Goal: Transaction & Acquisition: Purchase product/service

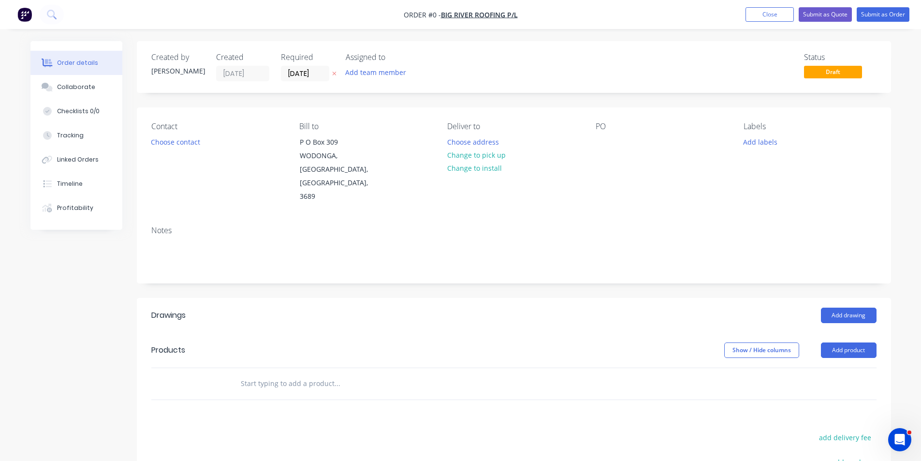
click at [30, 16] on img "button" at bounding box center [24, 14] width 15 height 15
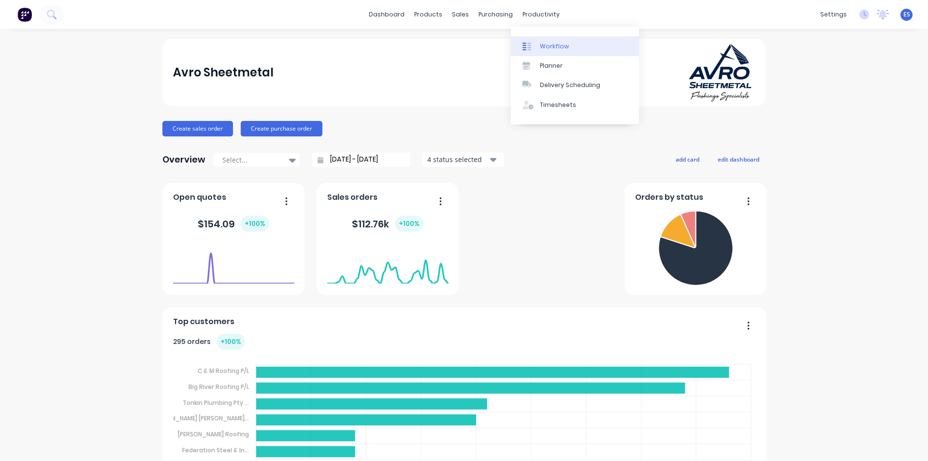
click at [551, 45] on div "Workflow" at bounding box center [554, 46] width 29 height 9
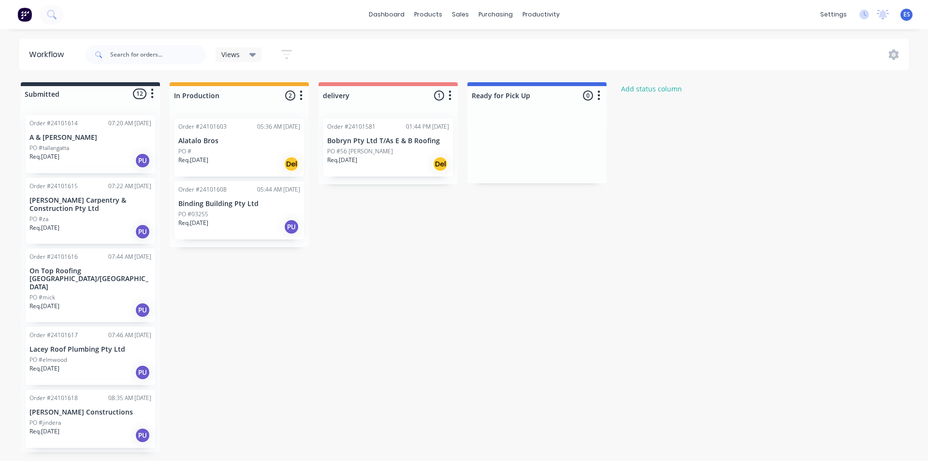
click at [218, 158] on div "Req. [DATE] Del" at bounding box center [239, 164] width 122 height 16
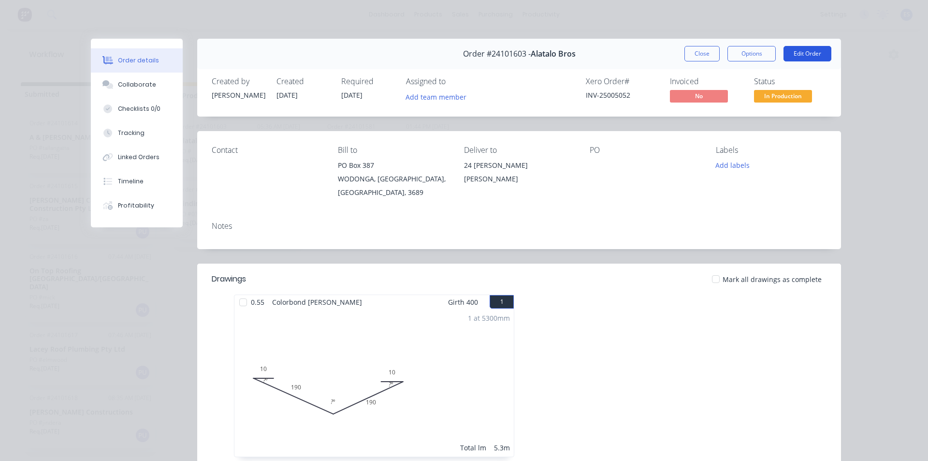
click at [791, 58] on button "Edit Order" at bounding box center [808, 53] width 48 height 15
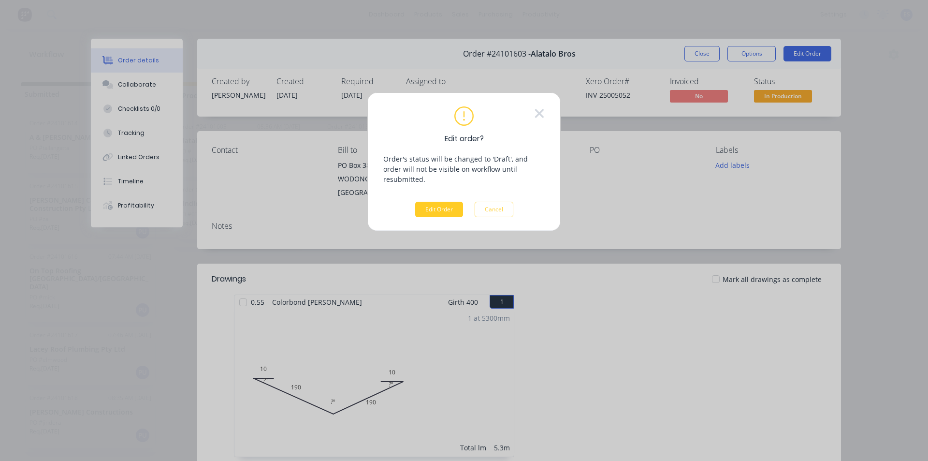
click at [439, 202] on button "Edit Order" at bounding box center [439, 209] width 48 height 15
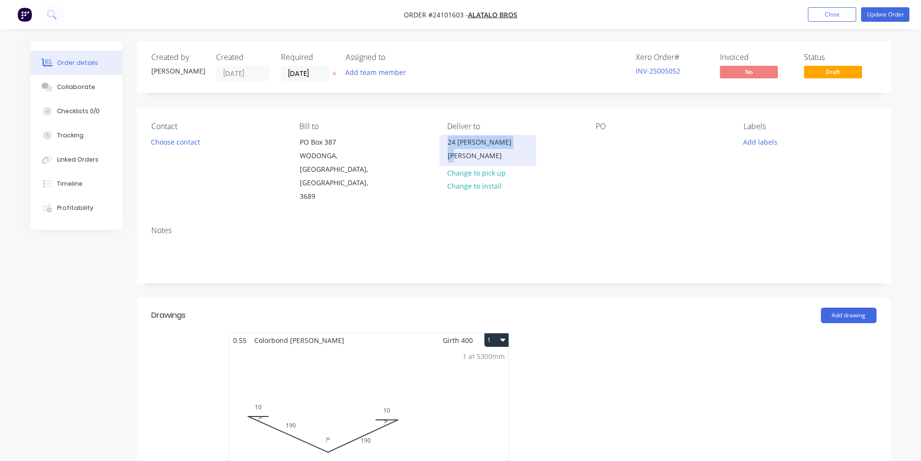
drag, startPoint x: 512, startPoint y: 146, endPoint x: 448, endPoint y: 153, distance: 65.2
click at [448, 153] on div "24 [PERSON_NAME] [PERSON_NAME]" at bounding box center [487, 150] width 97 height 31
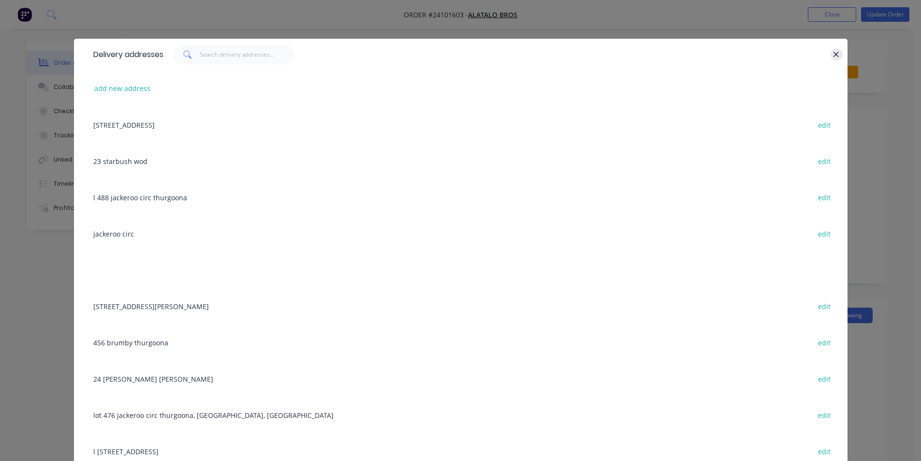
click at [833, 55] on icon "button" at bounding box center [836, 54] width 6 height 9
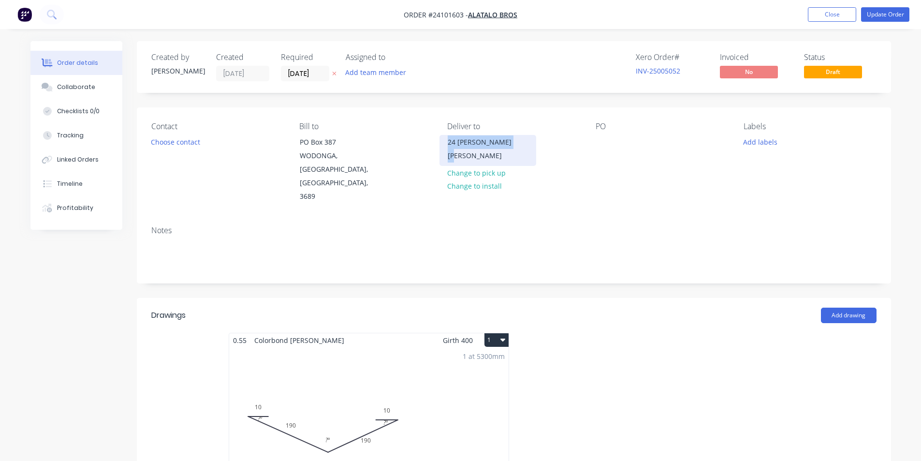
copy div "24 [PERSON_NAME] [PERSON_NAME]"
click at [603, 141] on div at bounding box center [603, 142] width 15 height 14
paste div
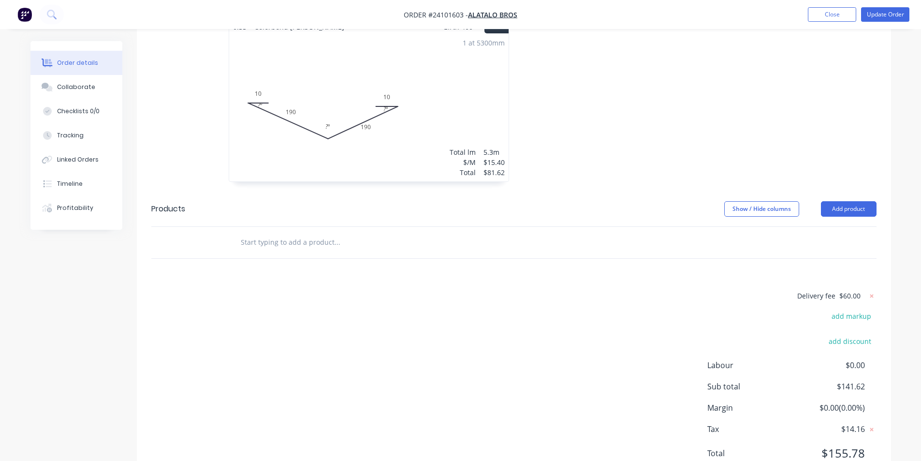
scroll to position [326, 0]
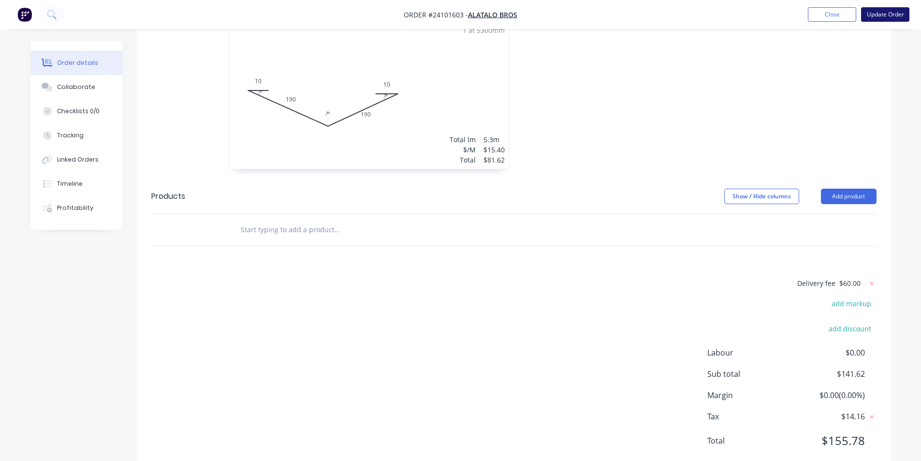
click at [882, 14] on button "Update Order" at bounding box center [885, 14] width 48 height 15
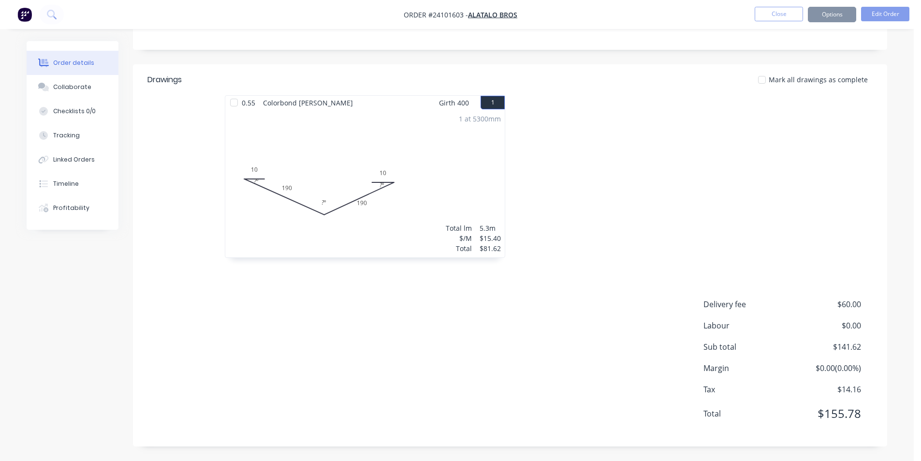
scroll to position [0, 0]
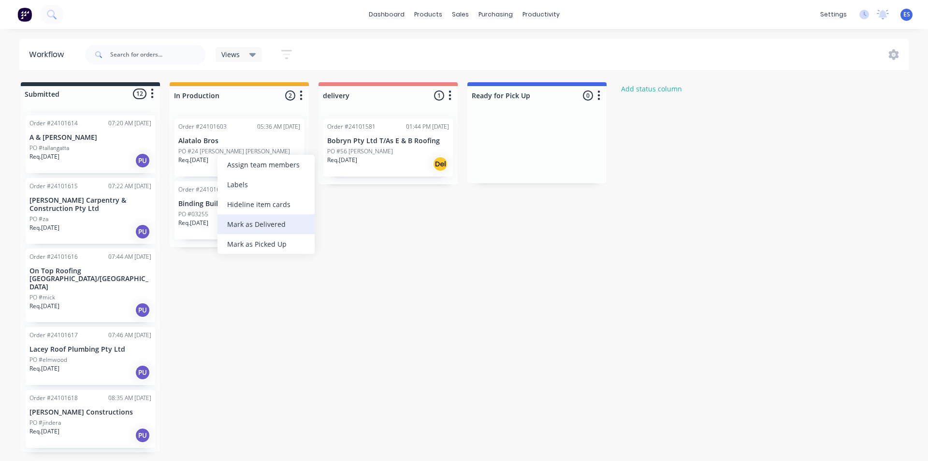
click at [257, 231] on div "Mark as Delivered" at bounding box center [266, 224] width 97 height 20
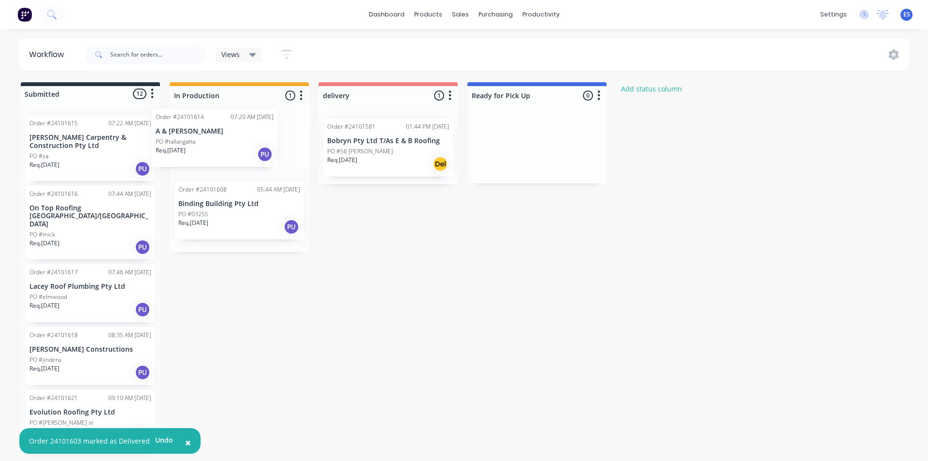
drag, startPoint x: 61, startPoint y: 159, endPoint x: 190, endPoint y: 154, distance: 128.7
click at [206, 152] on div "Submitted 12 Status colour #273444 hex #273444 Save Cancel Summaries Total orde…" at bounding box center [448, 267] width 911 height 370
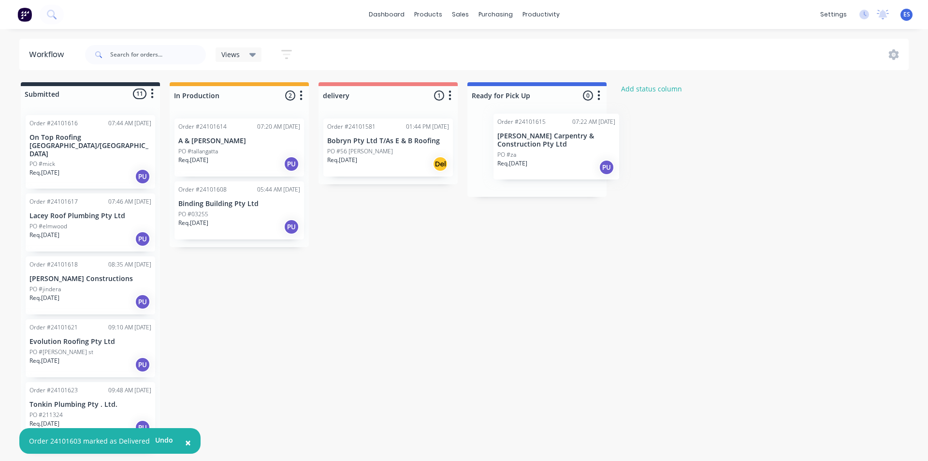
drag, startPoint x: 91, startPoint y: 154, endPoint x: 565, endPoint y: 153, distance: 473.3
click at [565, 153] on div "Submitted 11 Status colour #273444 hex #273444 Save Cancel Summaries Total orde…" at bounding box center [448, 267] width 911 height 370
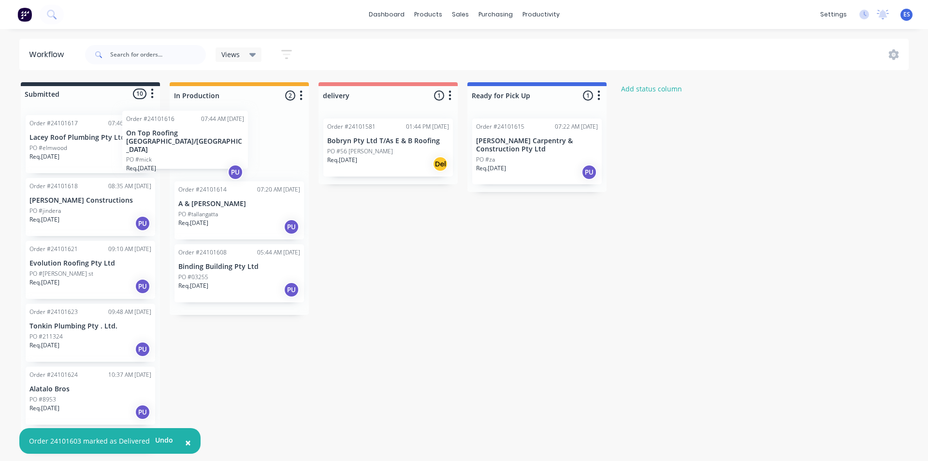
drag, startPoint x: 103, startPoint y: 163, endPoint x: 206, endPoint y: 159, distance: 103.1
click at [206, 159] on div "Submitted 10 Status colour #273444 hex #273444 Save Cancel Summaries Total orde…" at bounding box center [448, 267] width 911 height 370
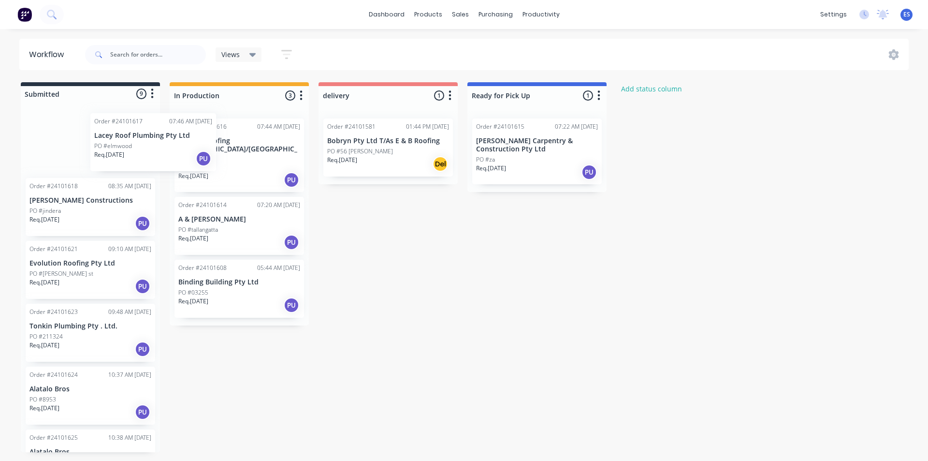
drag, startPoint x: 60, startPoint y: 164, endPoint x: 175, endPoint y: 162, distance: 114.6
click at [175, 162] on div "Submitted 9 Status colour #273444 hex #273444 Save Cancel Summaries Total order…" at bounding box center [448, 267] width 911 height 370
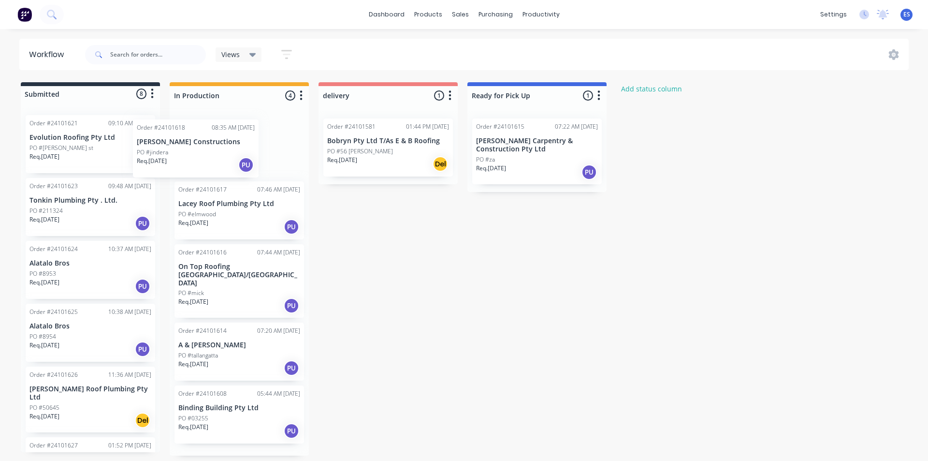
drag, startPoint x: 51, startPoint y: 163, endPoint x: 167, endPoint y: 168, distance: 116.1
click at [167, 168] on div "Submitted 8 Status colour #273444 hex #273444 Save Cancel Summaries Total order…" at bounding box center [448, 268] width 911 height 373
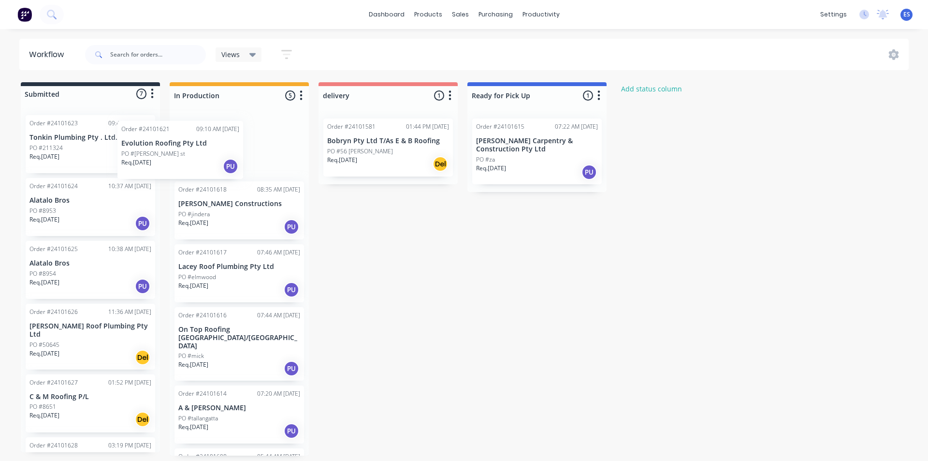
drag, startPoint x: 73, startPoint y: 155, endPoint x: 196, endPoint y: 158, distance: 122.8
click at [195, 159] on div "Submitted 7 Status colour #273444 hex #273444 Save Cancel Summaries Total order…" at bounding box center [448, 268] width 911 height 373
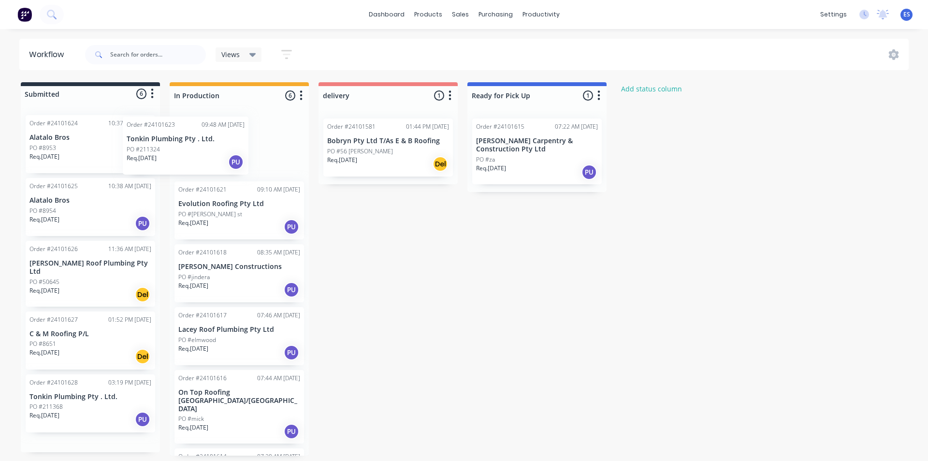
drag, startPoint x: 77, startPoint y: 151, endPoint x: 190, endPoint y: 151, distance: 113.1
click at [190, 151] on div "Submitted 6 Status colour #273444 hex #273444 Save Cancel Summaries Total order…" at bounding box center [448, 268] width 911 height 373
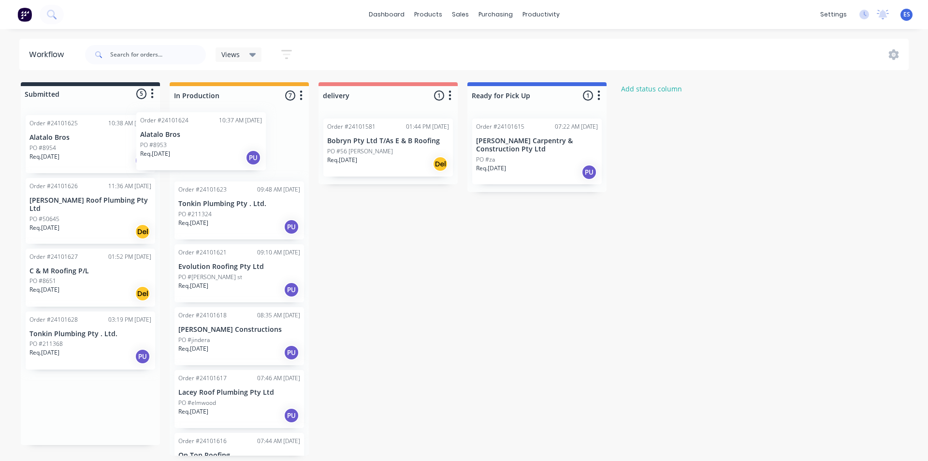
drag, startPoint x: 83, startPoint y: 156, endPoint x: 227, endPoint y: 147, distance: 144.8
click at [225, 148] on div "Submitted 5 Status colour #273444 hex #273444 Save Cancel Summaries Total order…" at bounding box center [448, 268] width 911 height 373
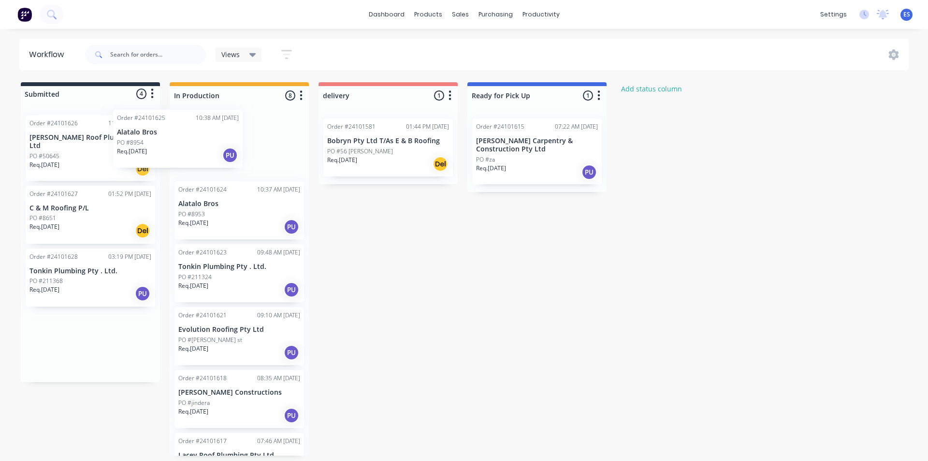
drag, startPoint x: 93, startPoint y: 165, endPoint x: 202, endPoint y: 157, distance: 109.1
click at [202, 157] on div "Submitted 4 Status colour #273444 hex #273444 Save Cancel Summaries Total order…" at bounding box center [448, 268] width 911 height 373
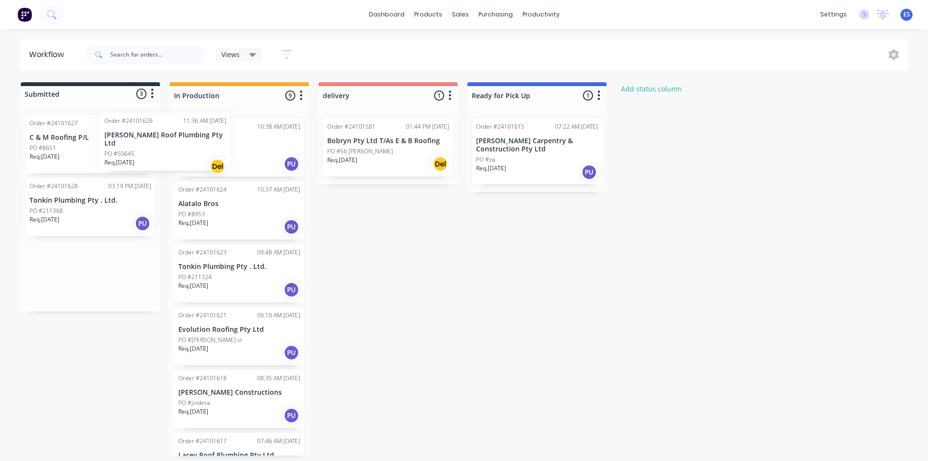
drag, startPoint x: 81, startPoint y: 163, endPoint x: 194, endPoint y: 158, distance: 113.3
click at [194, 158] on div "Submitted 3 Status colour #273444 hex #273444 Save Cancel Summaries Total order…" at bounding box center [448, 268] width 911 height 373
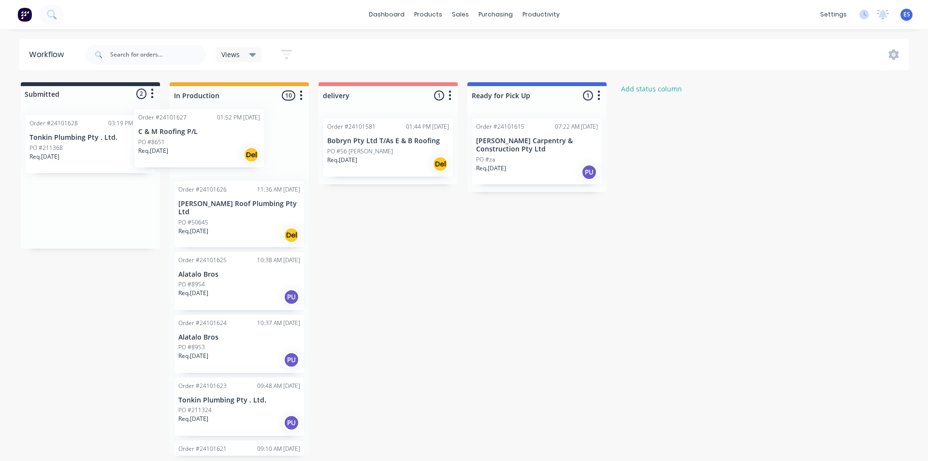
drag, startPoint x: 89, startPoint y: 160, endPoint x: 206, endPoint y: 153, distance: 116.7
click at [205, 154] on div "Submitted 2 Status colour #273444 hex #273444 Save Cancel Summaries Total order…" at bounding box center [448, 268] width 911 height 373
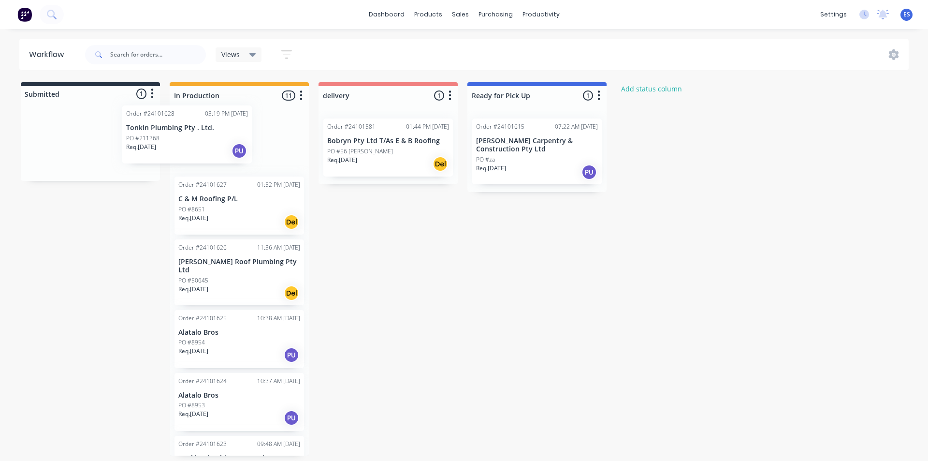
drag, startPoint x: 91, startPoint y: 160, endPoint x: 200, endPoint y: 149, distance: 109.3
click at [200, 149] on div "Submitted 1 Status colour #273444 hex #273444 Save Cancel Summaries Total order…" at bounding box center [448, 268] width 911 height 373
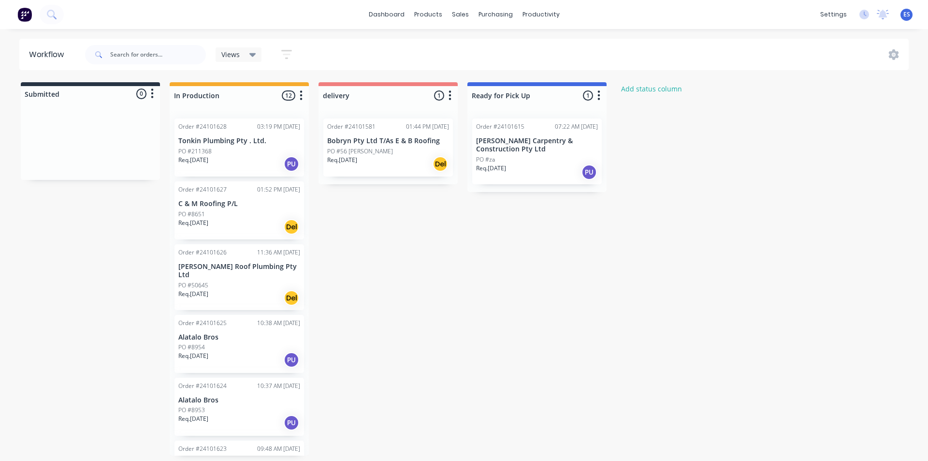
click at [207, 219] on p "Req. [DATE]" at bounding box center [193, 223] width 30 height 9
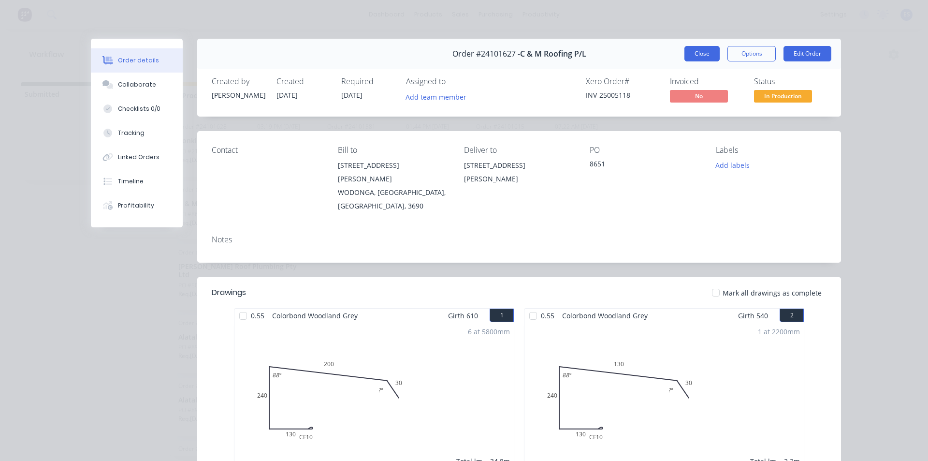
click at [694, 61] on div "Order #24101627 - C & M Roofing P/L Close Options Edit Order" at bounding box center [519, 54] width 644 height 30
click at [696, 59] on button "Close" at bounding box center [702, 53] width 35 height 15
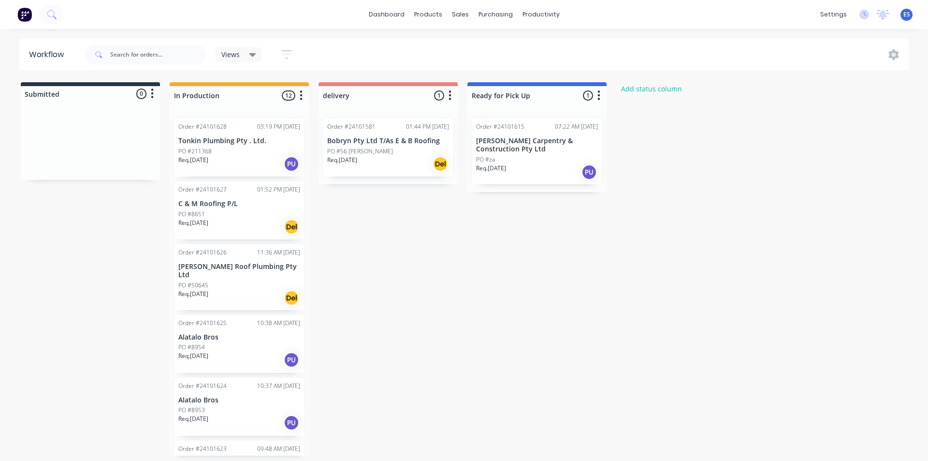
click at [23, 14] on img at bounding box center [24, 14] width 15 height 15
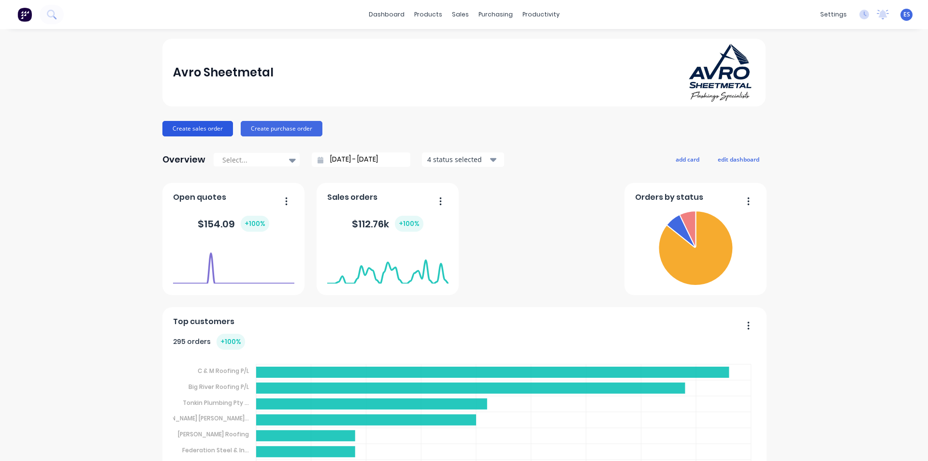
click at [205, 134] on button "Create sales order" at bounding box center [197, 128] width 71 height 15
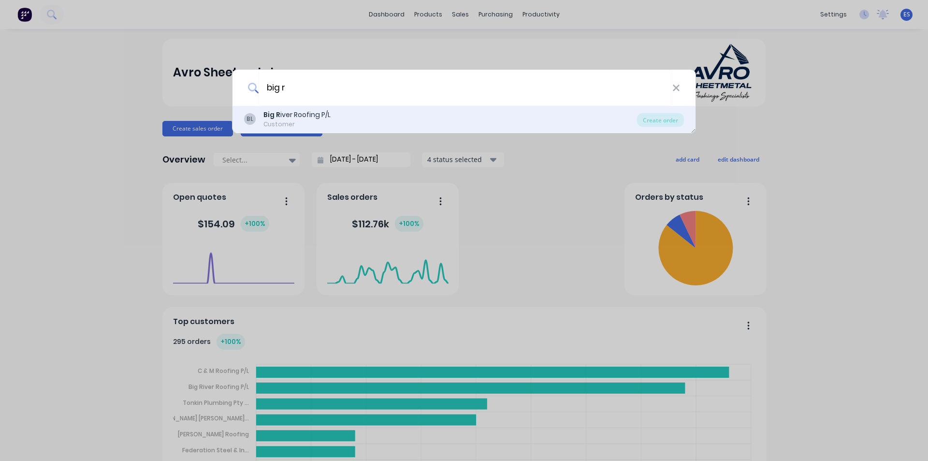
type input "big r"
click at [299, 117] on div "Big R iver Roofing P/L" at bounding box center [296, 115] width 67 height 10
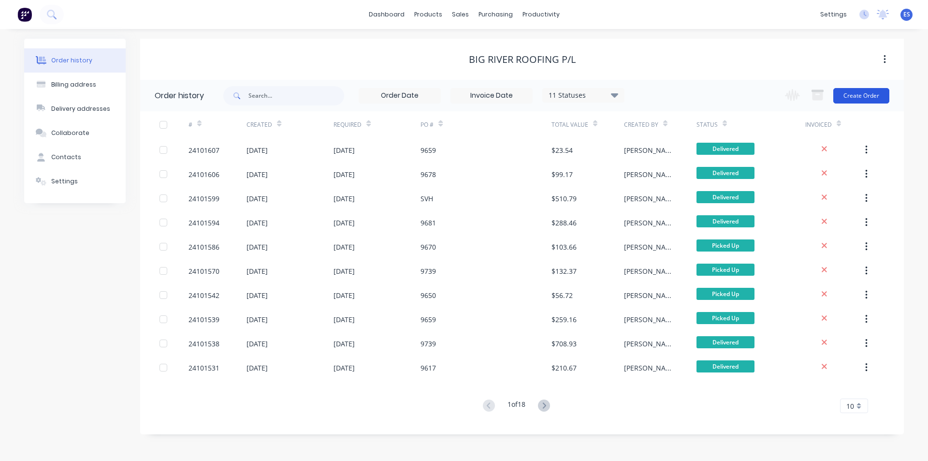
click at [858, 96] on button "Create Order" at bounding box center [862, 95] width 56 height 15
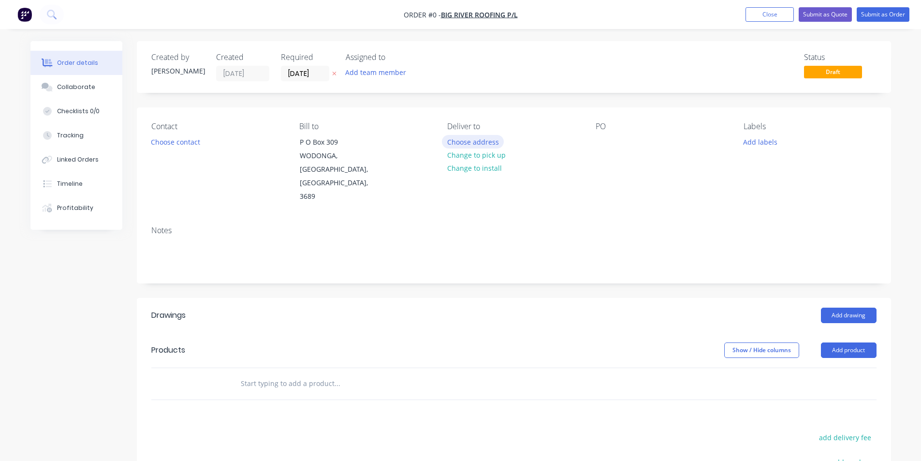
click at [473, 142] on button "Choose address" at bounding box center [473, 141] width 62 height 13
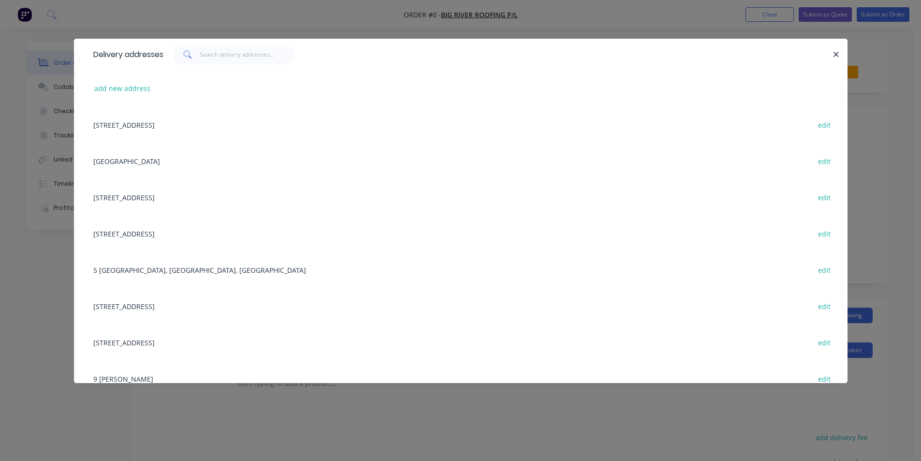
click at [209, 125] on div "[STREET_ADDRESS] edit" at bounding box center [460, 124] width 745 height 36
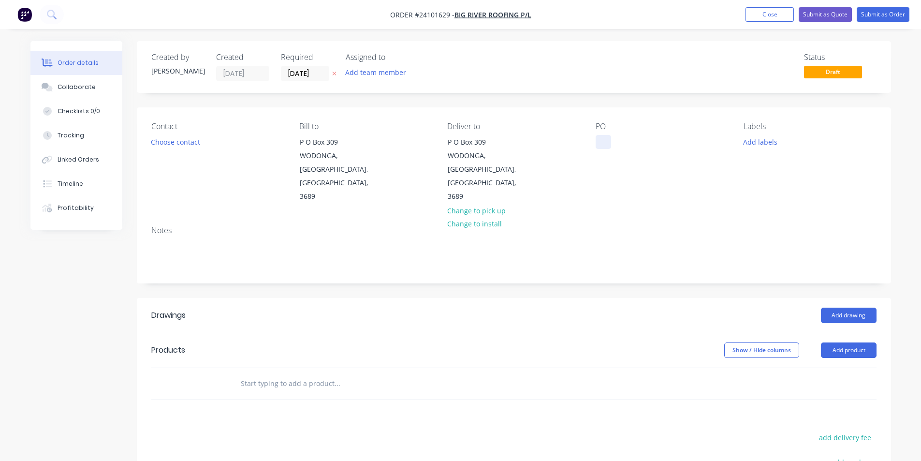
click at [602, 143] on div at bounding box center [603, 142] width 15 height 14
click at [867, 307] on button "Add drawing" at bounding box center [849, 314] width 56 height 15
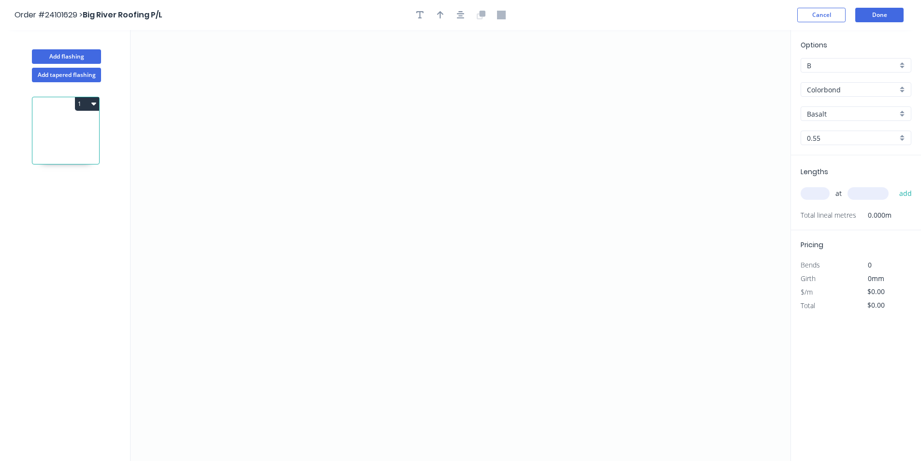
click at [838, 110] on input "Basalt" at bounding box center [852, 114] width 90 height 10
click at [836, 136] on div "[PERSON_NAME]" at bounding box center [856, 132] width 110 height 17
type input "[PERSON_NAME]"
click at [351, 107] on icon "0" at bounding box center [461, 245] width 660 height 431
click at [354, 203] on icon "0" at bounding box center [461, 245] width 660 height 431
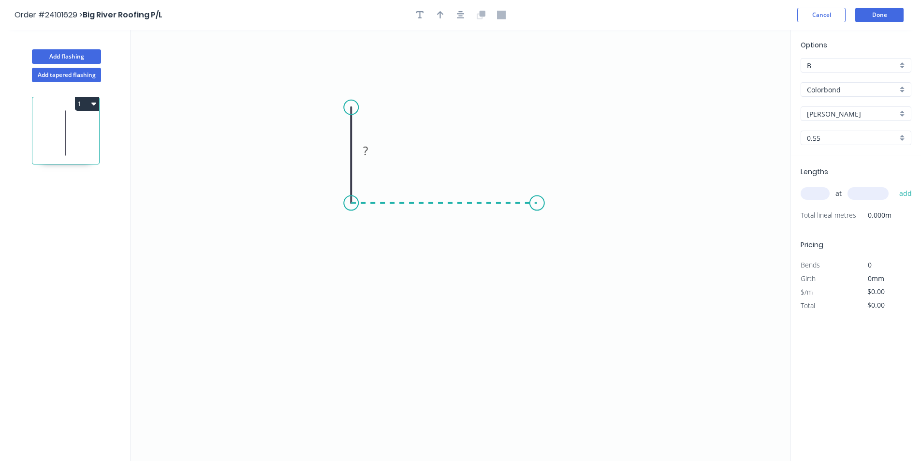
click at [537, 218] on icon "0 ?" at bounding box center [461, 245] width 660 height 431
click at [560, 236] on icon "0 ? ?" at bounding box center [461, 245] width 660 height 431
click at [561, 210] on tspan "?" at bounding box center [560, 206] width 5 height 16
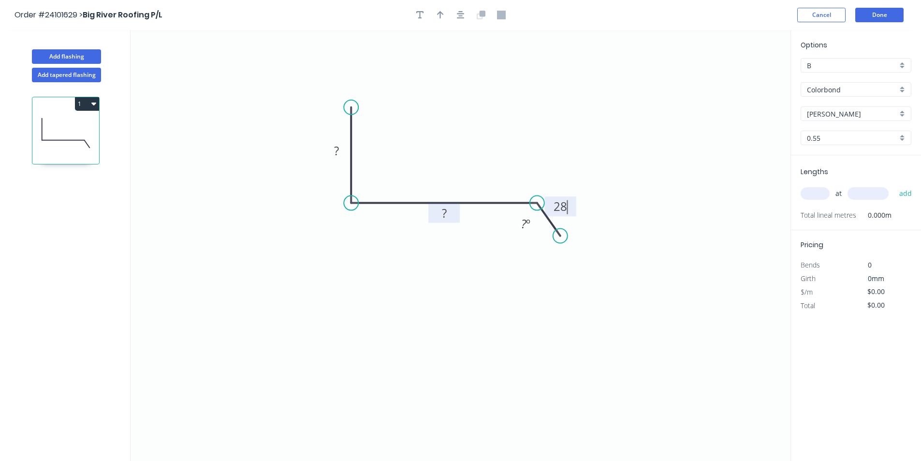
click at [454, 216] on rect at bounding box center [444, 214] width 19 height 14
click at [335, 153] on tspan "?" at bounding box center [336, 151] width 5 height 16
click at [818, 190] on input "text" at bounding box center [815, 193] width 29 height 13
type input "$15.77"
type input "1"
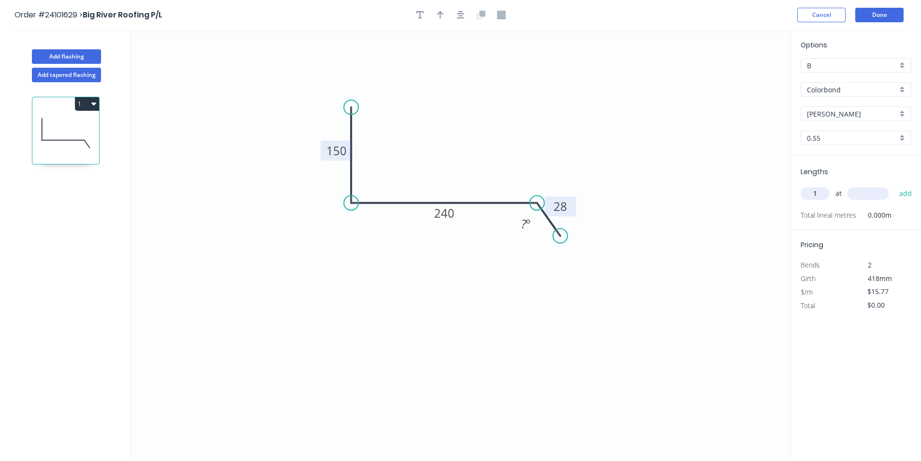
click at [874, 195] on input "text" at bounding box center [868, 193] width 41 height 13
type input "7000"
click at [894, 185] on button "add" at bounding box center [905, 193] width 23 height 16
type input "$110.39"
click at [73, 53] on button "Add flashing" at bounding box center [66, 56] width 69 height 15
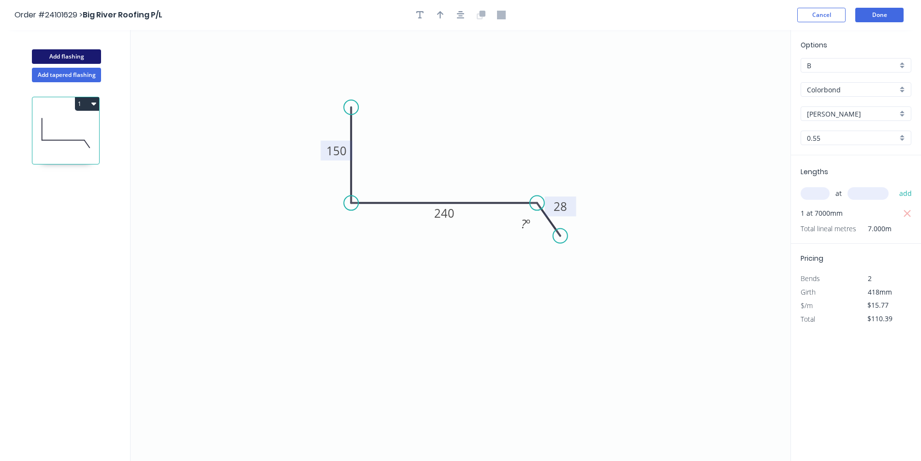
type input "$0.00"
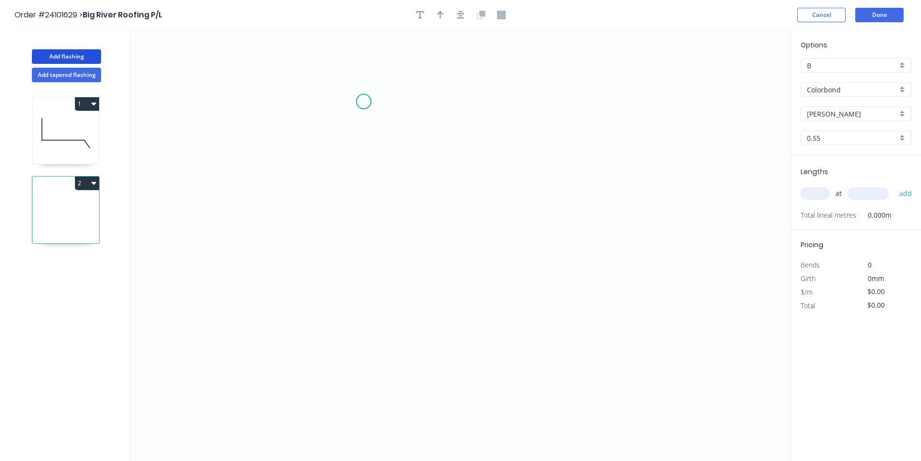
click at [364, 102] on icon "0" at bounding box center [461, 245] width 660 height 431
click at [356, 220] on icon "0" at bounding box center [461, 245] width 660 height 431
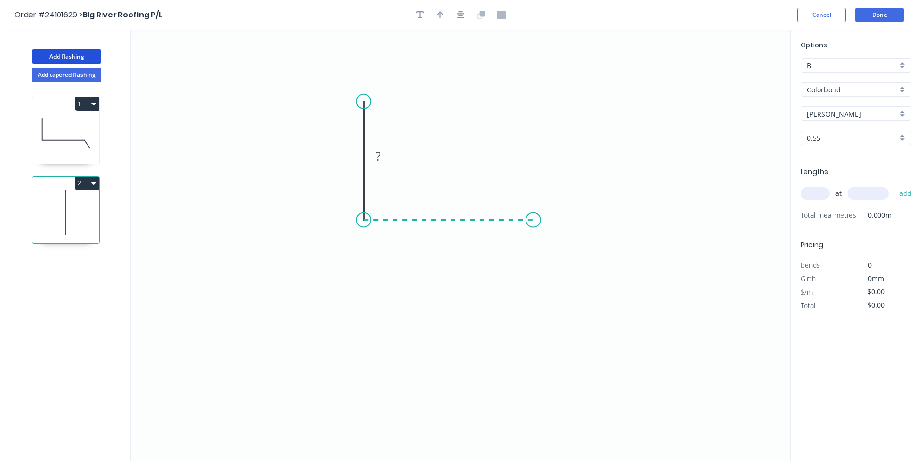
click at [533, 222] on icon "0 ?" at bounding box center [461, 245] width 660 height 431
click at [557, 245] on icon "0 ? ?" at bounding box center [461, 245] width 660 height 431
click at [557, 245] on circle at bounding box center [557, 243] width 15 height 15
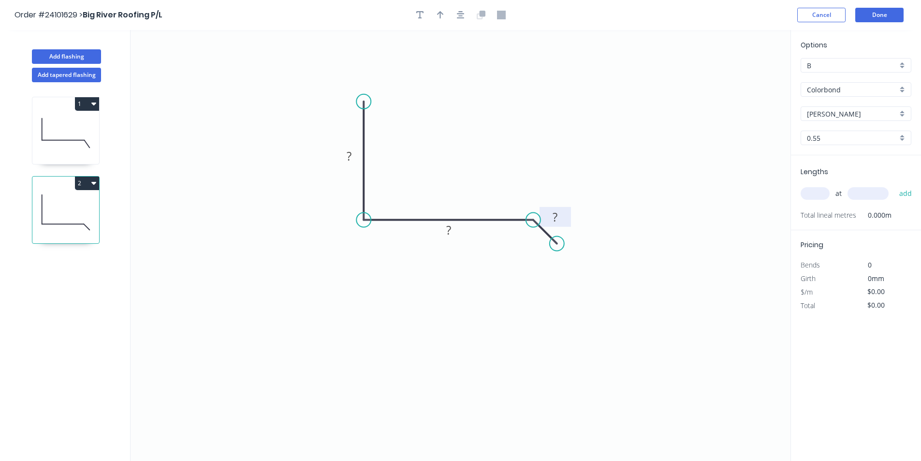
click at [561, 214] on rect at bounding box center [555, 218] width 19 height 14
click at [449, 234] on tspan "?" at bounding box center [448, 230] width 5 height 16
click at [353, 158] on rect at bounding box center [348, 157] width 19 height 14
click at [821, 188] on input "text" at bounding box center [815, 193] width 29 height 13
type input "$11.78"
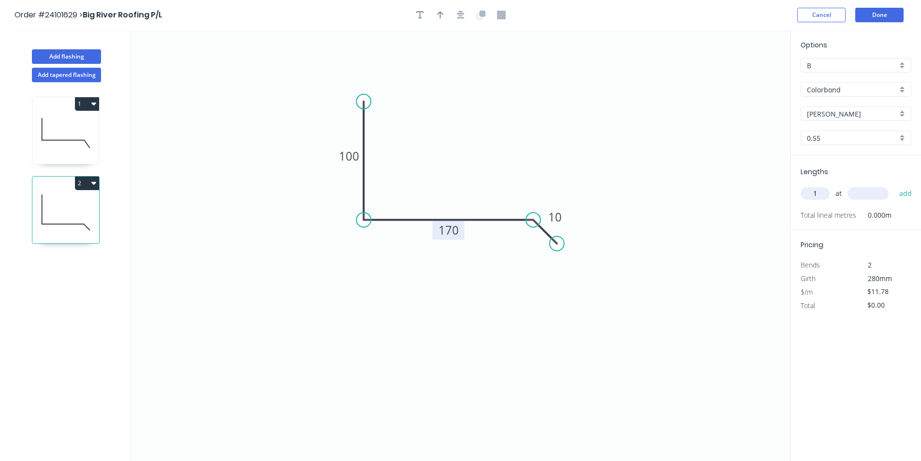
type input "1"
click at [871, 195] on input "text" at bounding box center [868, 193] width 41 height 13
type input "3300"
click at [894, 185] on button "add" at bounding box center [905, 193] width 23 height 16
type input "$38.87"
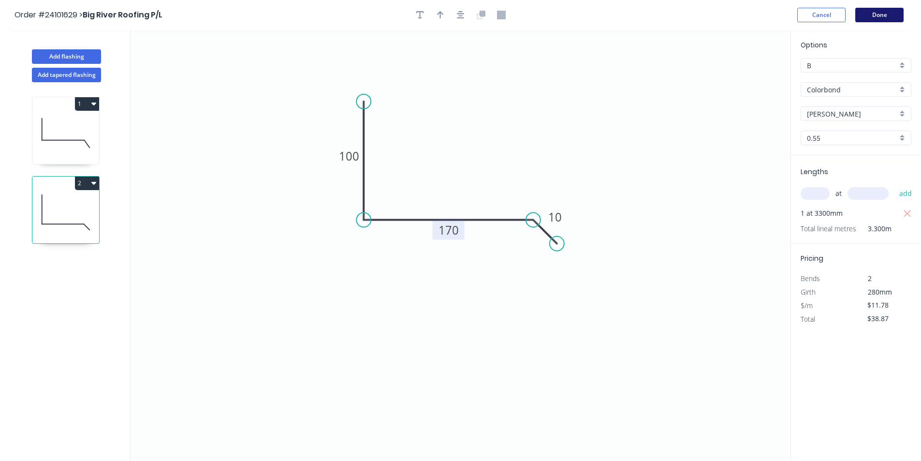
click at [880, 16] on button "Done" at bounding box center [879, 15] width 48 height 15
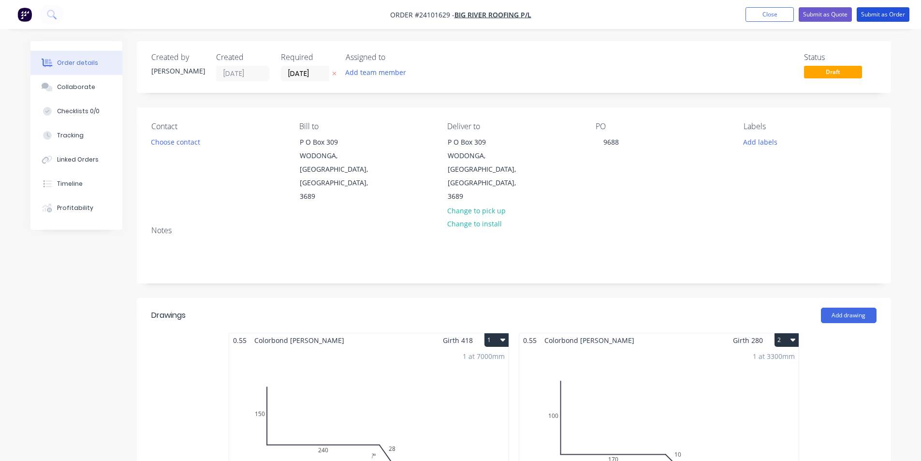
click at [880, 16] on button "Submit as Order" at bounding box center [883, 14] width 53 height 15
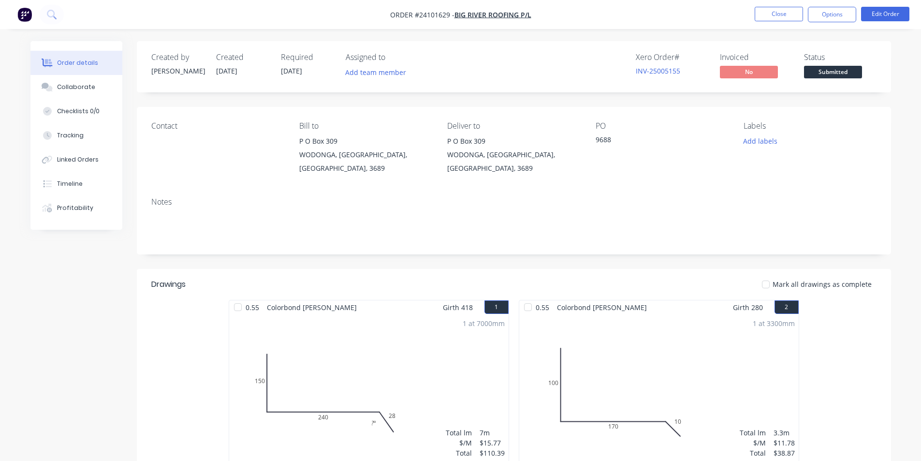
click at [30, 17] on img "button" at bounding box center [24, 14] width 15 height 15
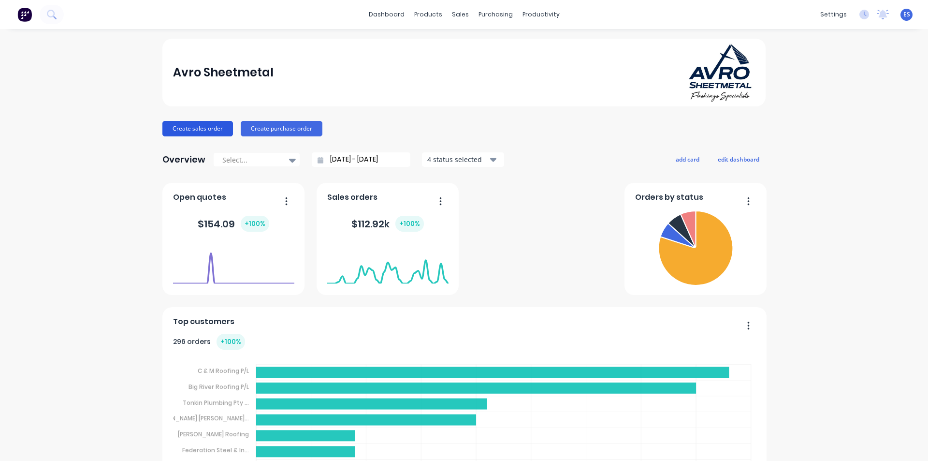
click at [202, 135] on button "Create sales order" at bounding box center [197, 128] width 71 height 15
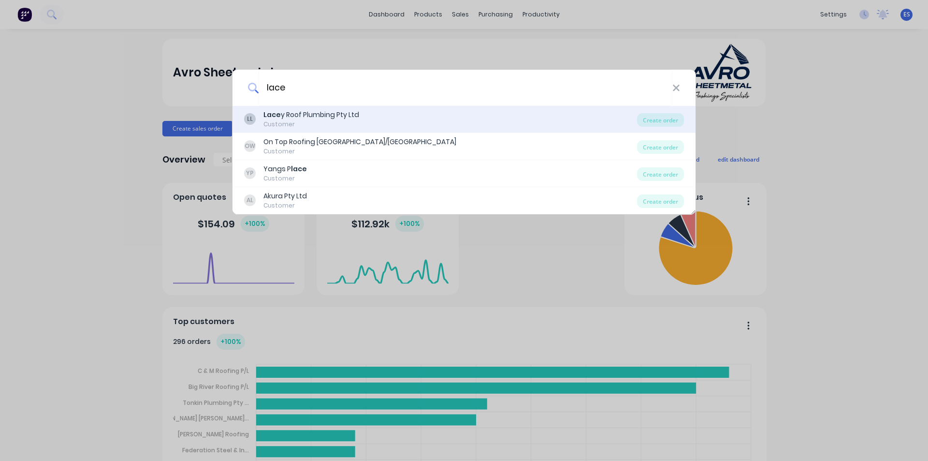
type input "lace"
click at [317, 116] on div "Lace y Roof Plumbing Pty Ltd" at bounding box center [311, 115] width 96 height 10
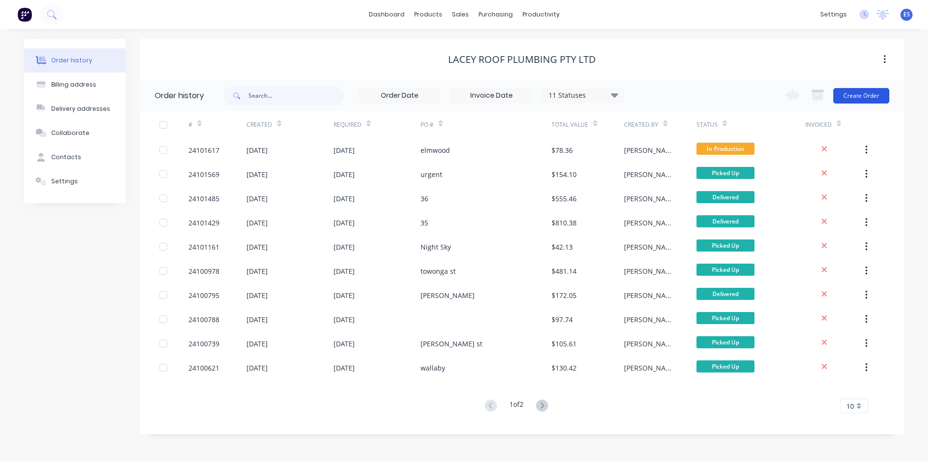
click at [860, 101] on button "Create Order" at bounding box center [862, 95] width 56 height 15
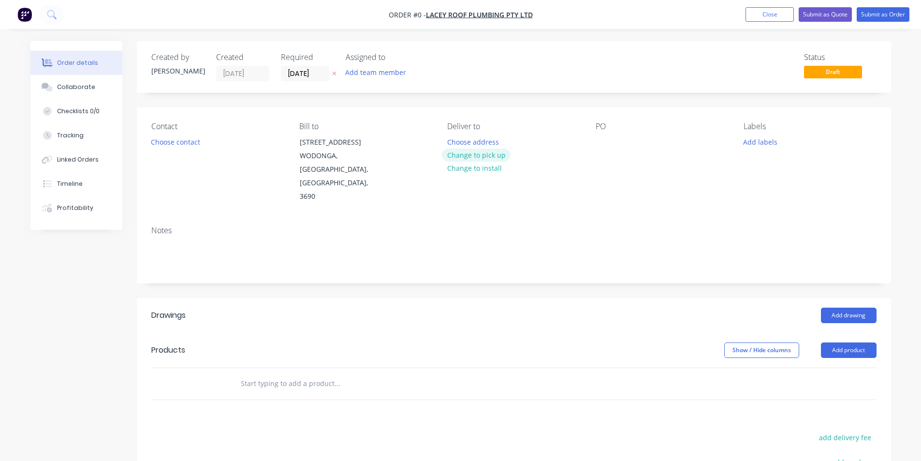
click at [469, 155] on button "Change to pick up" at bounding box center [476, 154] width 69 height 13
click at [174, 140] on button "Choose contact" at bounding box center [175, 141] width 59 height 13
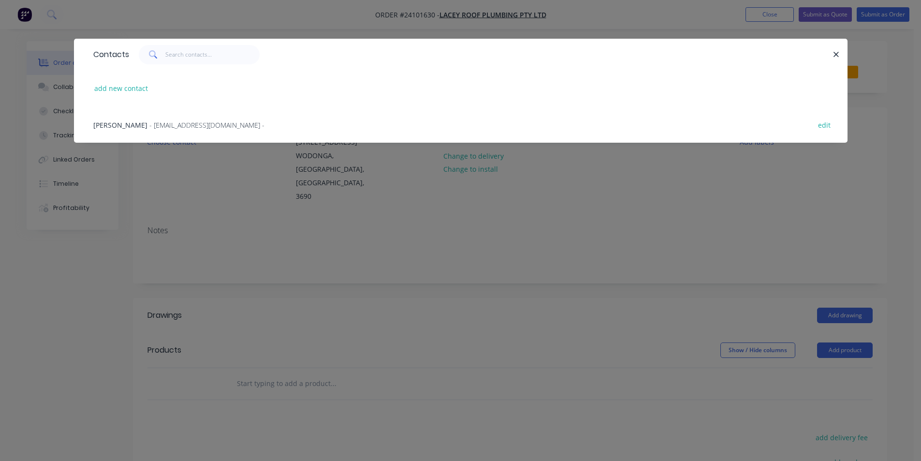
click at [183, 124] on span "- [EMAIL_ADDRESS][DOMAIN_NAME] -" at bounding box center [206, 124] width 115 height 9
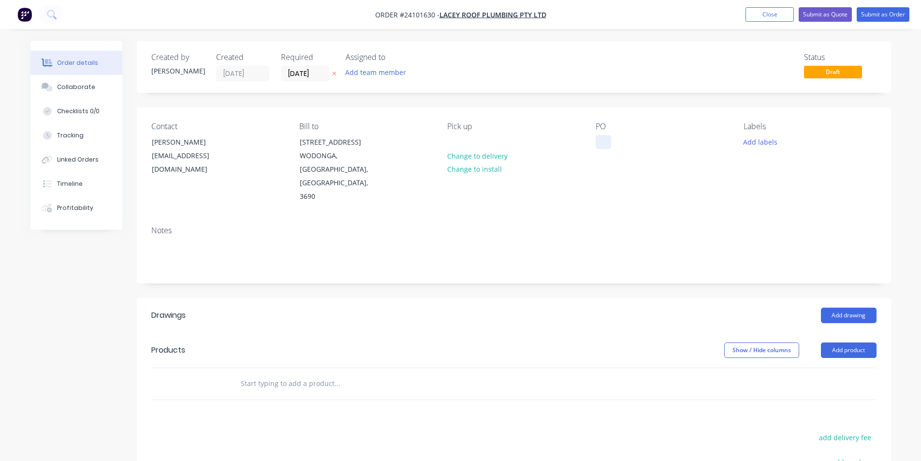
click at [604, 142] on div at bounding box center [603, 142] width 15 height 14
click at [866, 307] on button "Add drawing" at bounding box center [849, 314] width 56 height 15
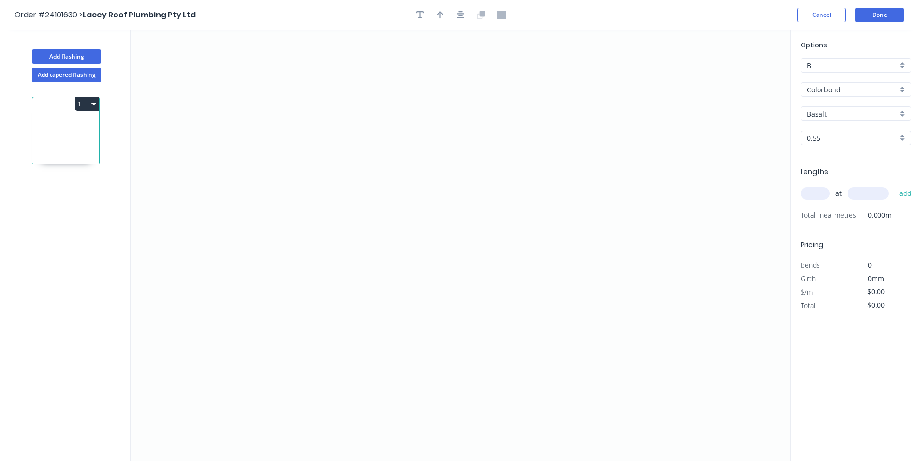
click at [837, 110] on input "Basalt" at bounding box center [852, 114] width 90 height 10
click at [839, 132] on div "Monument" at bounding box center [856, 132] width 110 height 17
type input "Monument"
click at [335, 127] on icon "0" at bounding box center [461, 245] width 660 height 431
click at [331, 241] on icon "0" at bounding box center [461, 245] width 660 height 431
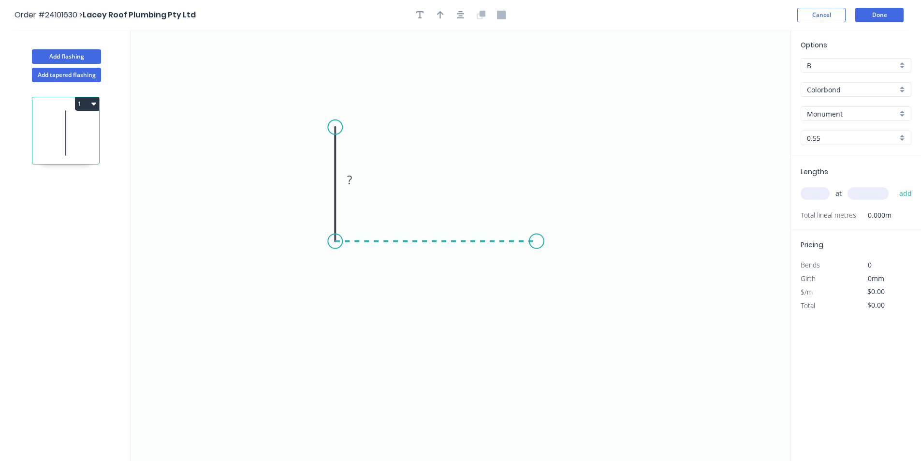
click at [537, 234] on icon "0 ?" at bounding box center [461, 245] width 660 height 431
click at [571, 277] on icon "0 ? ?" at bounding box center [461, 245] width 660 height 431
click at [571, 277] on circle at bounding box center [571, 275] width 15 height 15
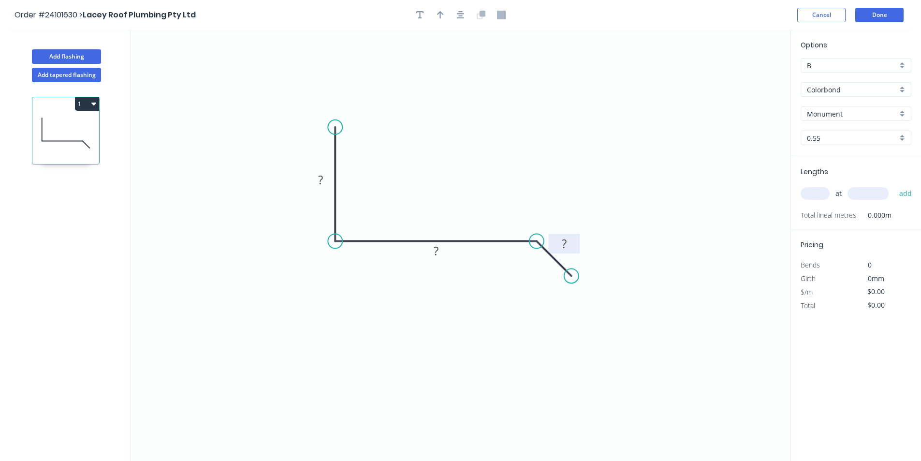
click at [566, 239] on tspan "?" at bounding box center [564, 243] width 5 height 16
click at [428, 251] on rect at bounding box center [435, 252] width 19 height 14
click at [318, 177] on rect at bounding box center [320, 181] width 19 height 14
click at [811, 198] on input "text" at bounding box center [815, 193] width 29 height 13
type input "$17.10"
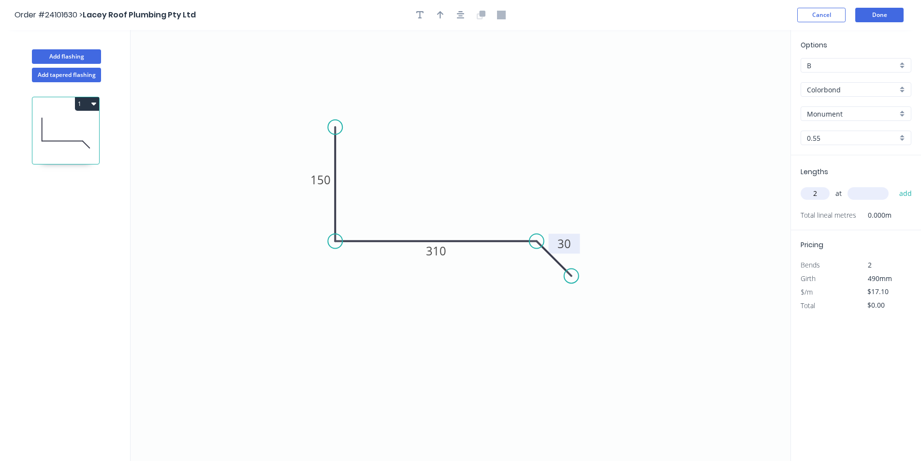
type input "2"
click at [858, 189] on input "text" at bounding box center [868, 193] width 41 height 13
type input "6000"
click at [894, 185] on button "add" at bounding box center [905, 193] width 23 height 16
click at [98, 103] on button "1" at bounding box center [87, 104] width 24 height 14
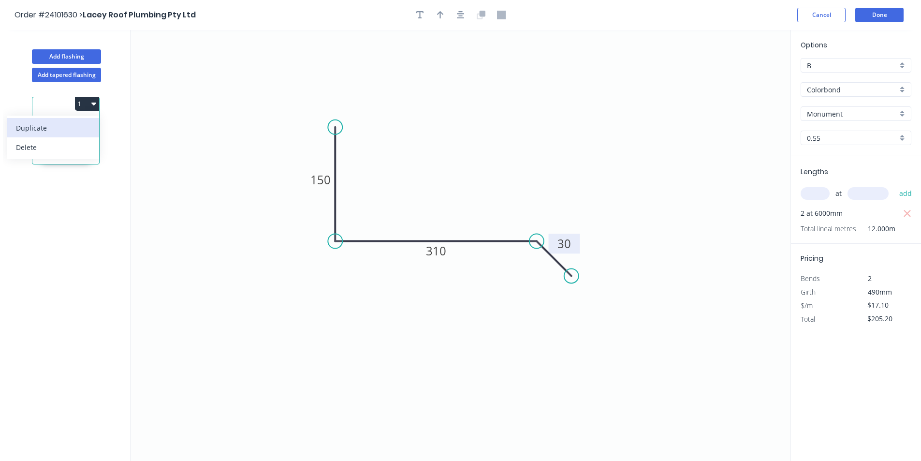
click at [55, 130] on div "Duplicate" at bounding box center [53, 128] width 74 height 14
type input "$0.00"
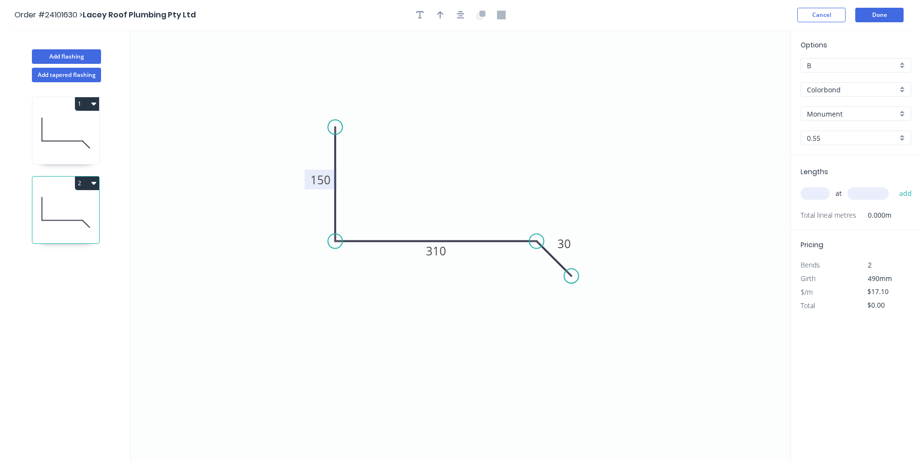
click at [318, 179] on tspan "150" at bounding box center [320, 180] width 20 height 16
click at [429, 254] on tspan "310" at bounding box center [436, 251] width 20 height 16
click at [816, 193] on input "text" at bounding box center [815, 193] width 29 height 13
type input "$13.11"
type input "2"
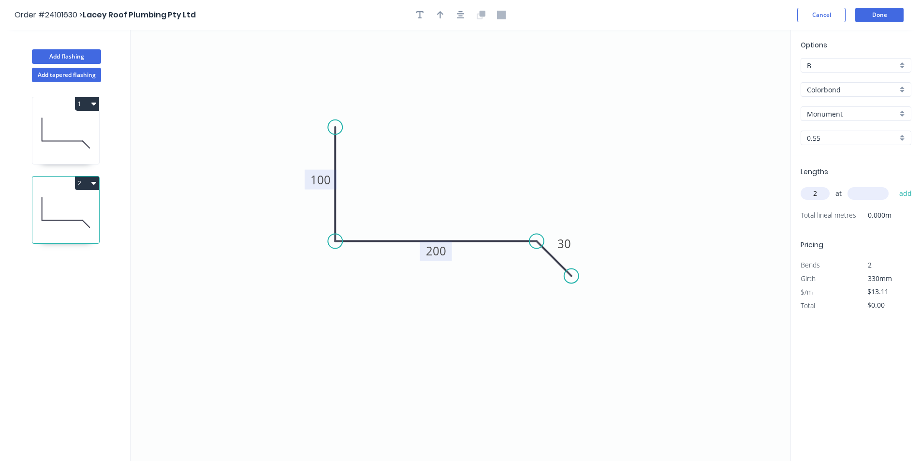
click at [861, 192] on input "text" at bounding box center [868, 193] width 41 height 13
type input "4000"
click at [894, 185] on button "add" at bounding box center [905, 193] width 23 height 16
type input "$104.88"
click at [91, 56] on button "Add flashing" at bounding box center [66, 56] width 69 height 15
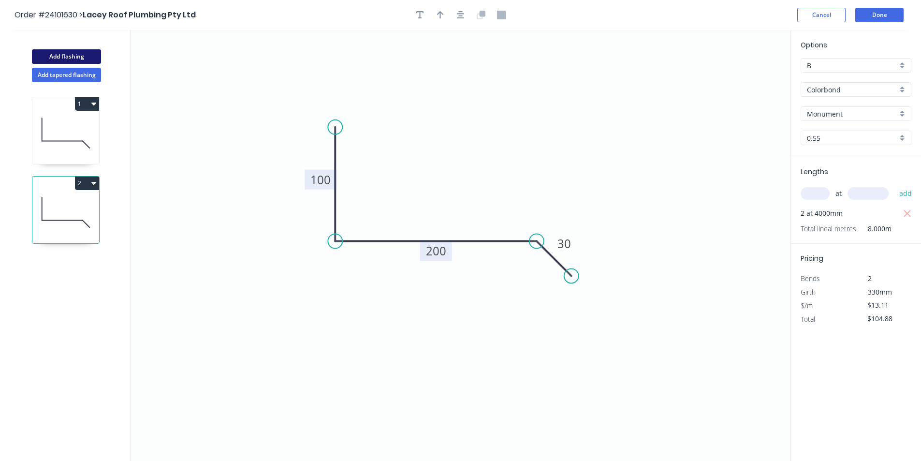
type input "$0.00"
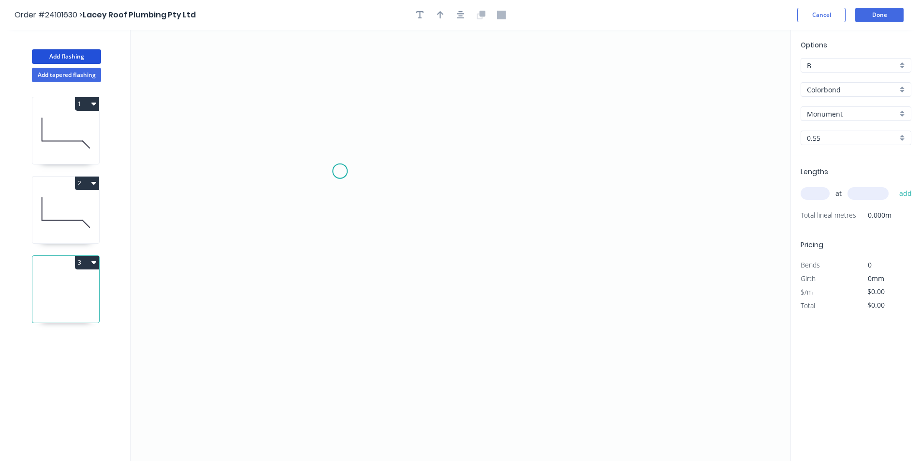
click at [346, 177] on icon "0" at bounding box center [461, 245] width 660 height 431
click at [377, 139] on icon at bounding box center [361, 158] width 31 height 38
click at [592, 146] on icon "0 ?" at bounding box center [461, 245] width 660 height 431
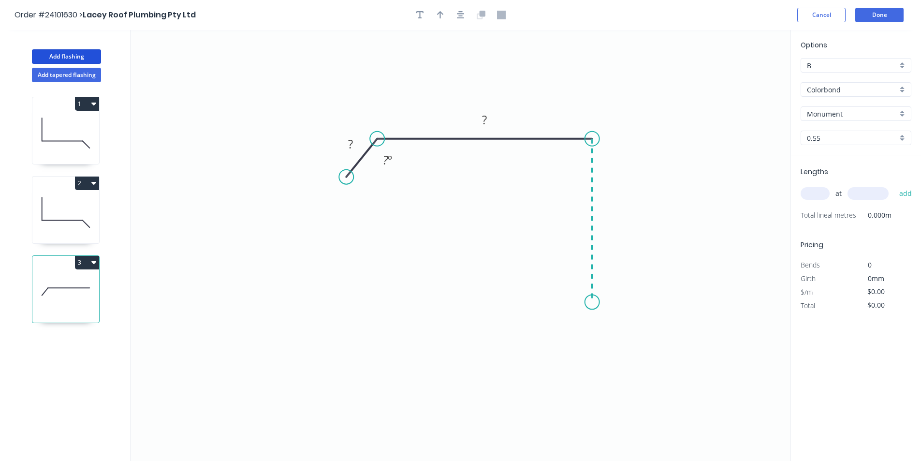
click at [585, 302] on icon "0 ? ? ? º" at bounding box center [461, 245] width 660 height 431
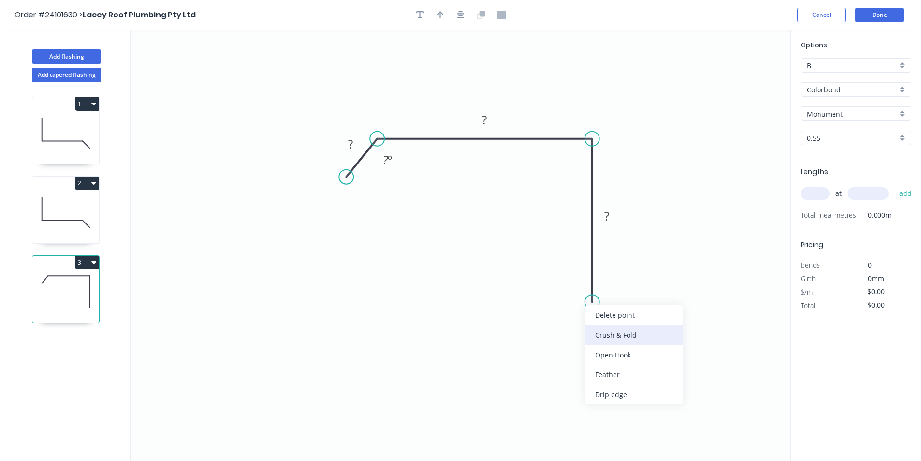
click at [602, 339] on div "Crush & Fold" at bounding box center [633, 335] width 97 height 20
click at [602, 333] on div "Flip bend" at bounding box center [639, 331] width 97 height 20
click at [607, 219] on tspan "?" at bounding box center [606, 216] width 5 height 16
click at [481, 119] on rect at bounding box center [484, 121] width 19 height 14
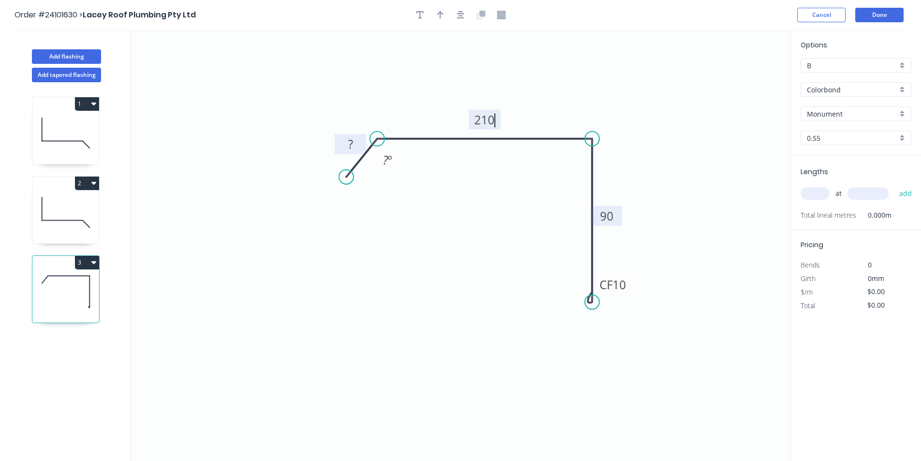
click at [362, 147] on rect at bounding box center [350, 144] width 31 height 20
click at [353, 146] on rect at bounding box center [350, 145] width 19 height 14
click at [808, 194] on input "text" at bounding box center [815, 193] width 29 height 13
type input "$14.06"
type input "1"
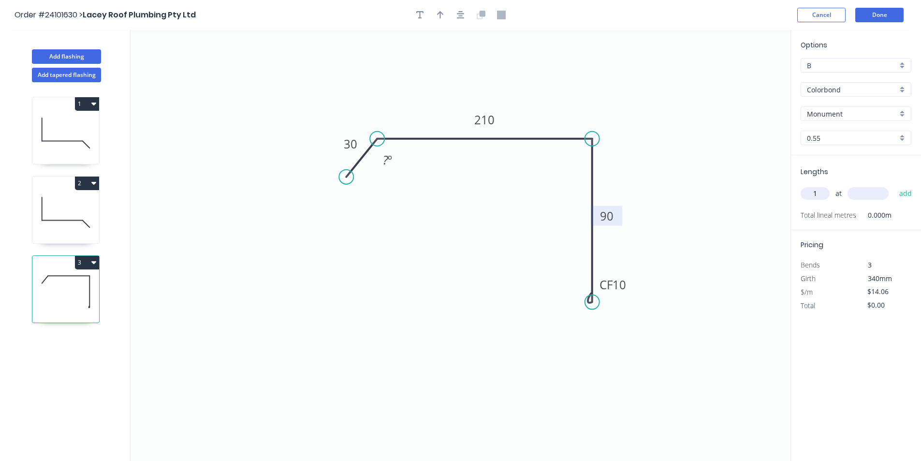
click at [850, 195] on input "text" at bounding box center [868, 193] width 41 height 13
type input "2000"
click at [894, 185] on button "add" at bounding box center [905, 193] width 23 height 16
click at [94, 263] on icon "button" at bounding box center [93, 262] width 5 height 3
click at [78, 282] on div "Duplicate" at bounding box center [53, 286] width 74 height 14
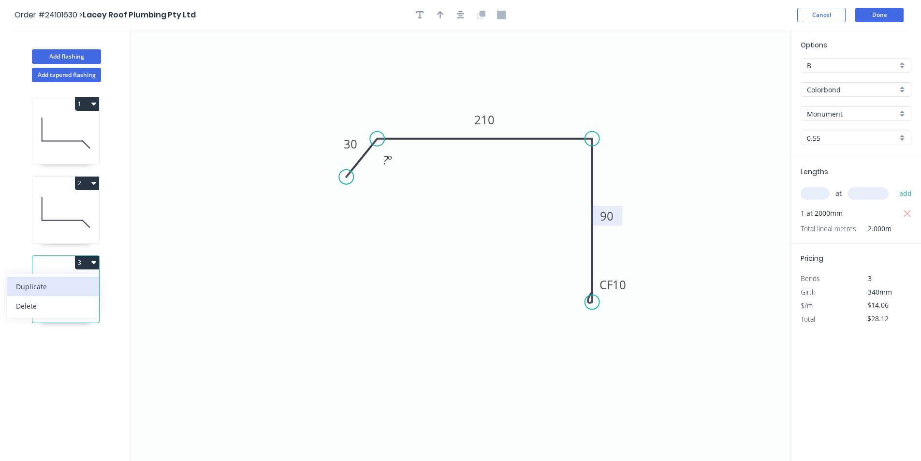
type input "$0.00"
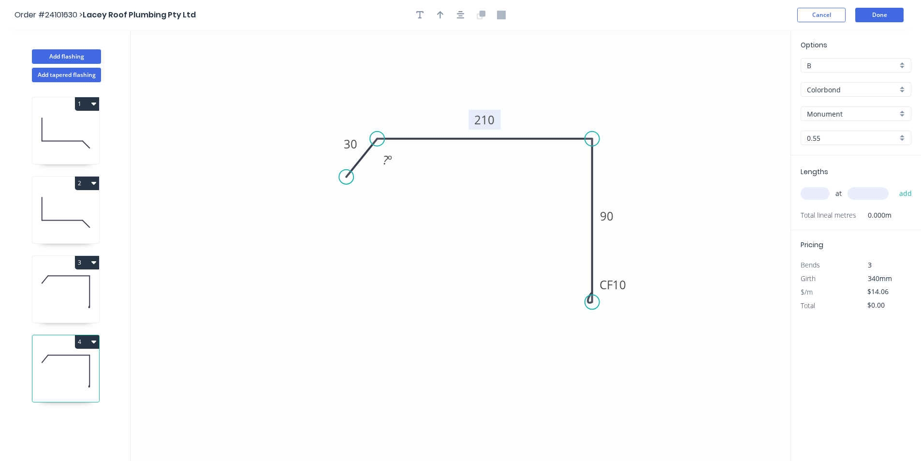
click at [490, 121] on tspan "210" at bounding box center [484, 120] width 20 height 16
click at [811, 192] on input "text" at bounding box center [815, 193] width 29 height 13
type input "$16.73"
type input "2"
click at [855, 192] on input "text" at bounding box center [868, 193] width 41 height 13
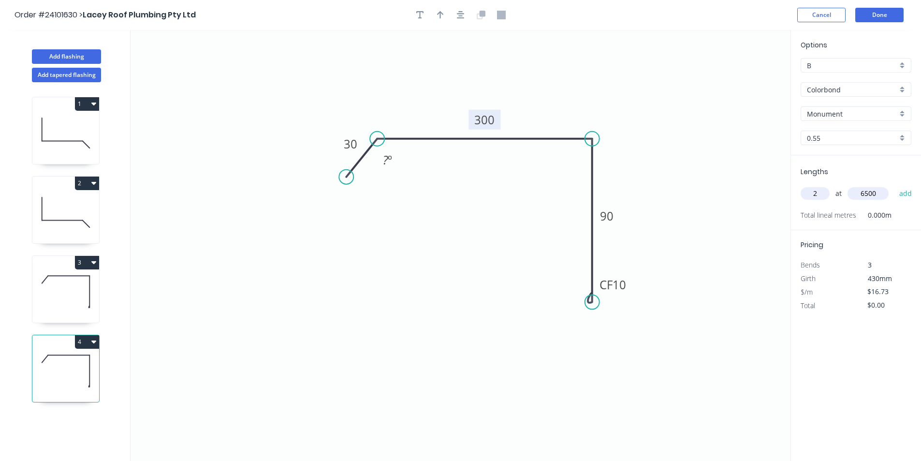
type input "6500"
click at [894, 185] on button "add" at bounding box center [905, 193] width 23 height 16
type input "$217.49"
click at [888, 17] on button "Done" at bounding box center [879, 15] width 48 height 15
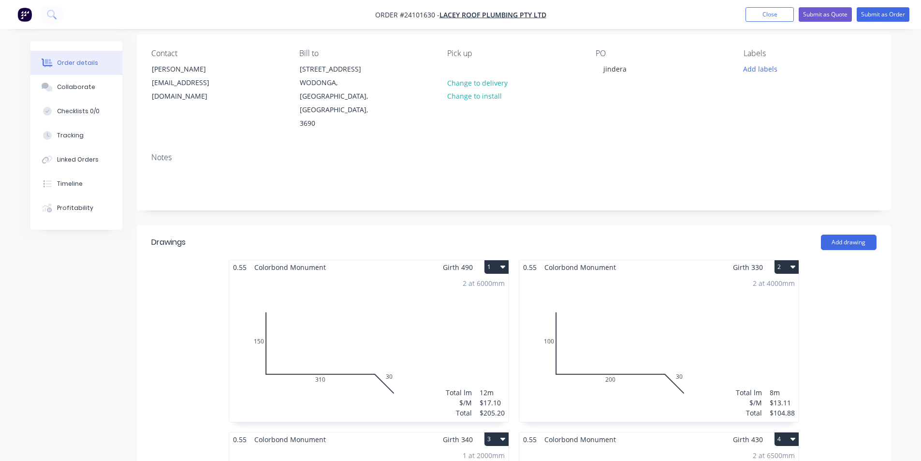
scroll to position [68, 0]
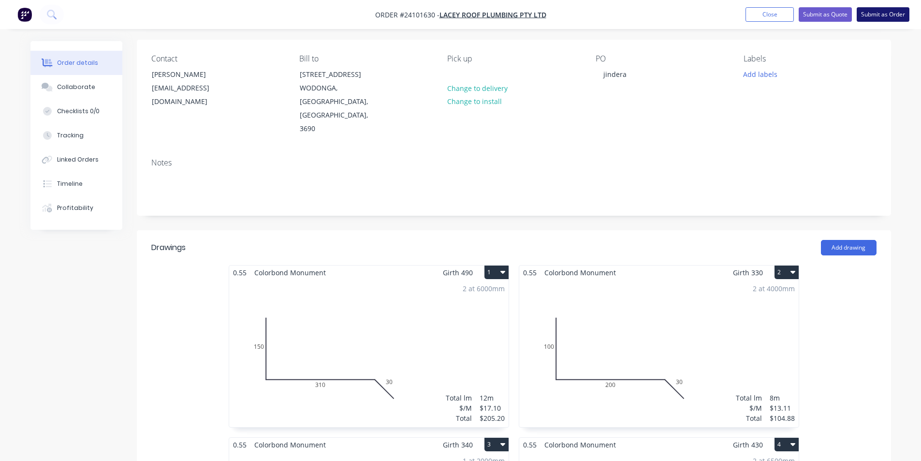
click at [887, 15] on button "Submit as Order" at bounding box center [883, 14] width 53 height 15
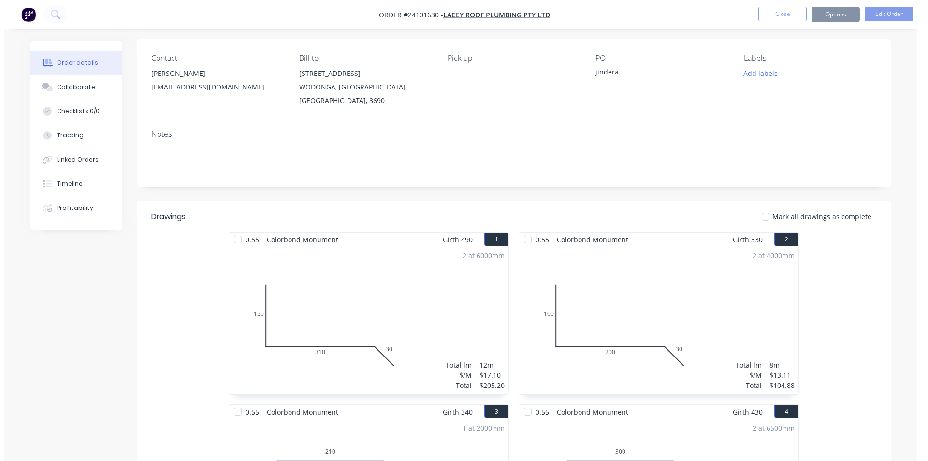
scroll to position [0, 0]
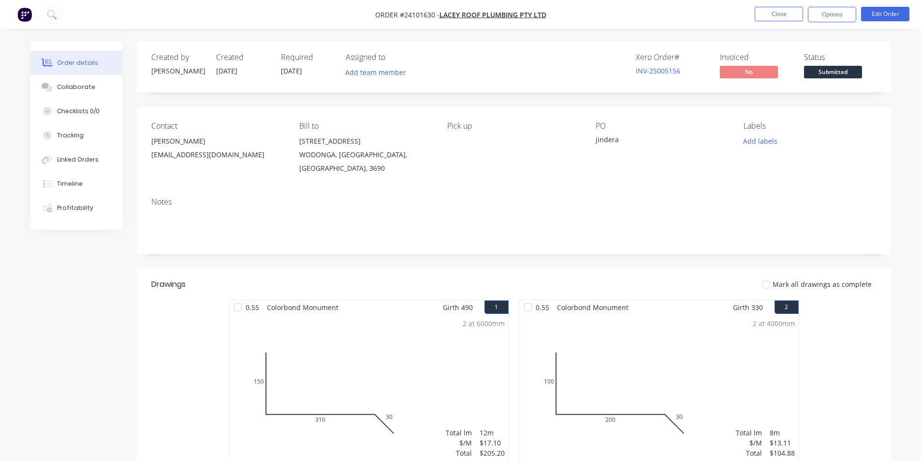
click at [25, 16] on img "button" at bounding box center [24, 14] width 15 height 15
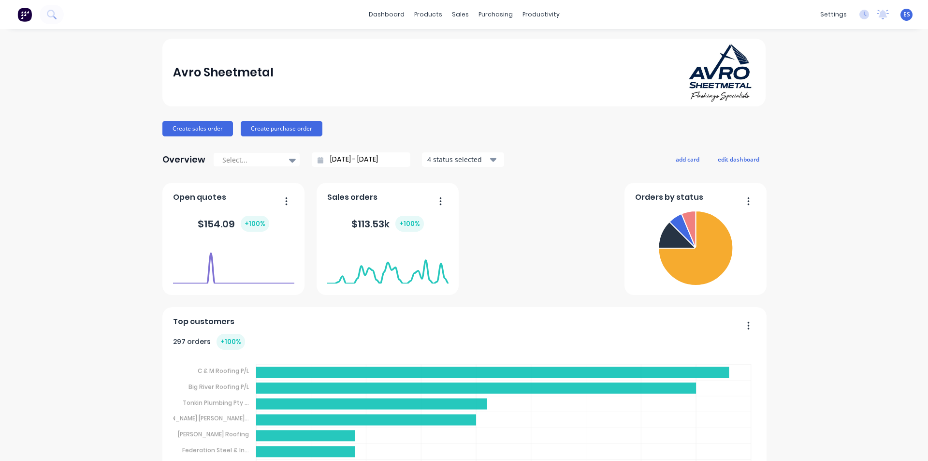
click at [553, 46] on div "Workflow" at bounding box center [554, 46] width 29 height 9
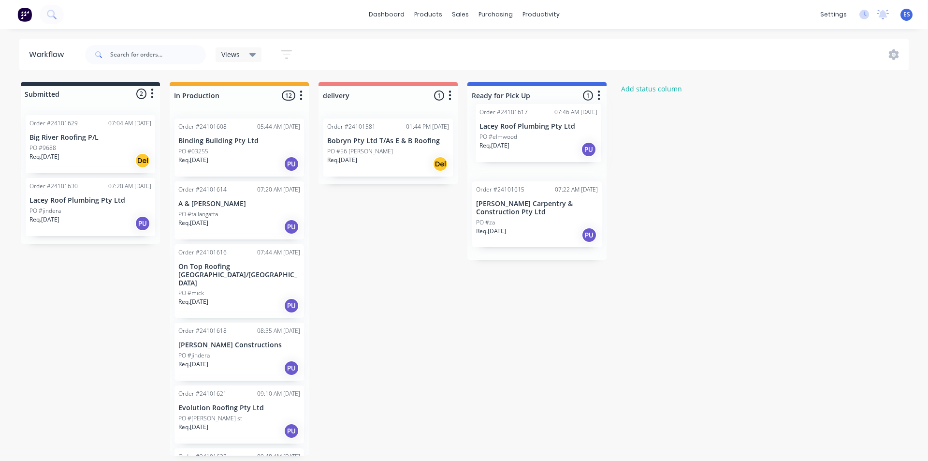
drag, startPoint x: 227, startPoint y: 344, endPoint x: 528, endPoint y: 140, distance: 363.5
click at [528, 140] on div "Submitted 2 Status colour #273444 hex #273444 Save Cancel Summaries Total order…" at bounding box center [448, 268] width 911 height 373
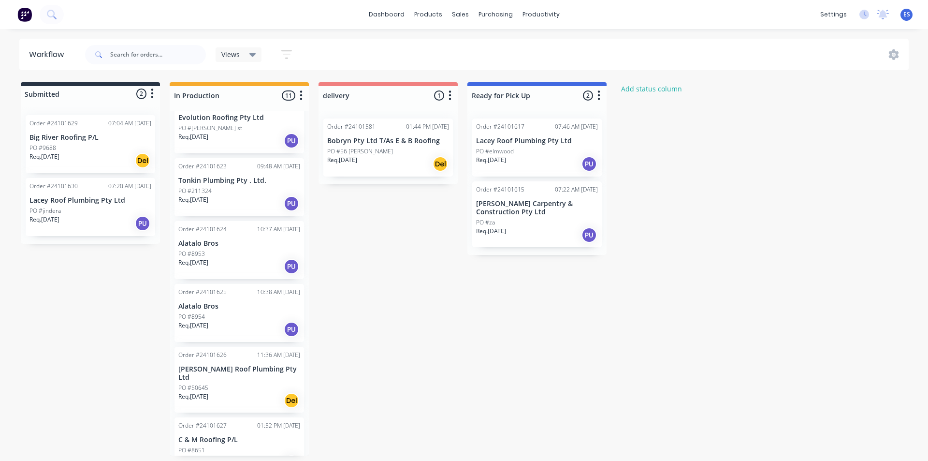
scroll to position [292, 0]
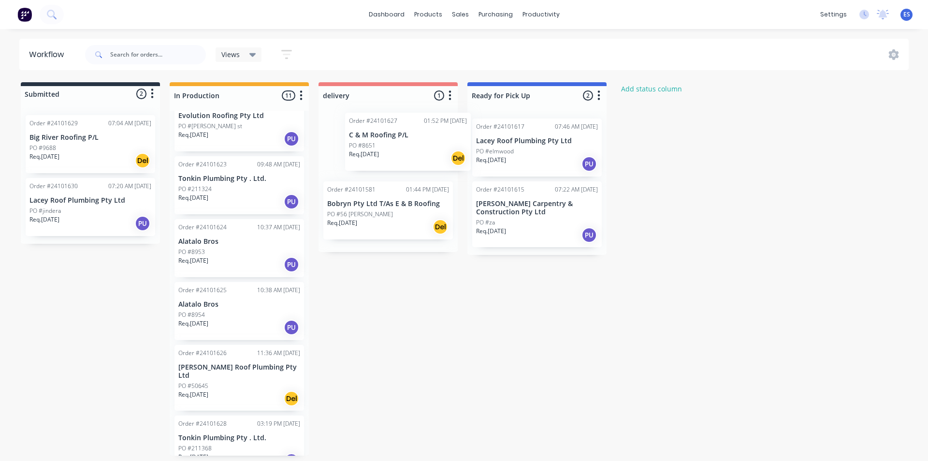
drag, startPoint x: 234, startPoint y: 428, endPoint x: 405, endPoint y: 145, distance: 331.0
click at [405, 145] on div "Submitted 2 Status colour #273444 hex #273444 Save Cancel Summaries Total order…" at bounding box center [448, 268] width 911 height 373
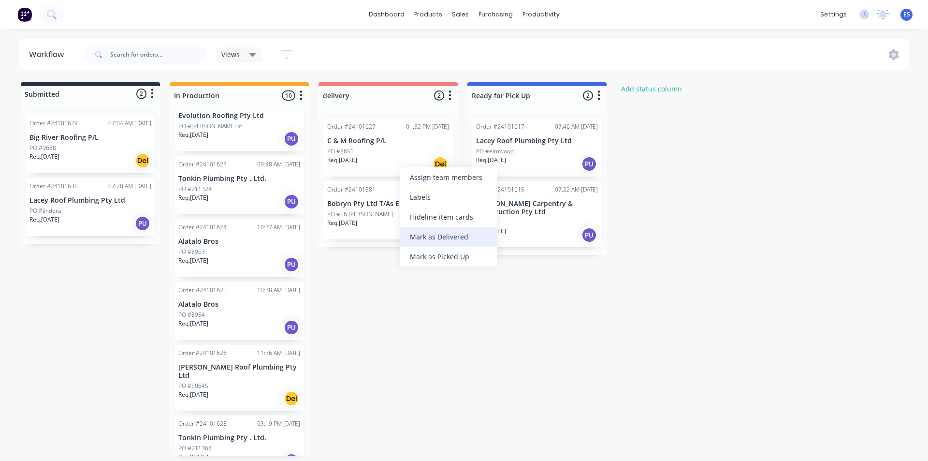
click at [447, 240] on div "Mark as Delivered" at bounding box center [448, 237] width 97 height 20
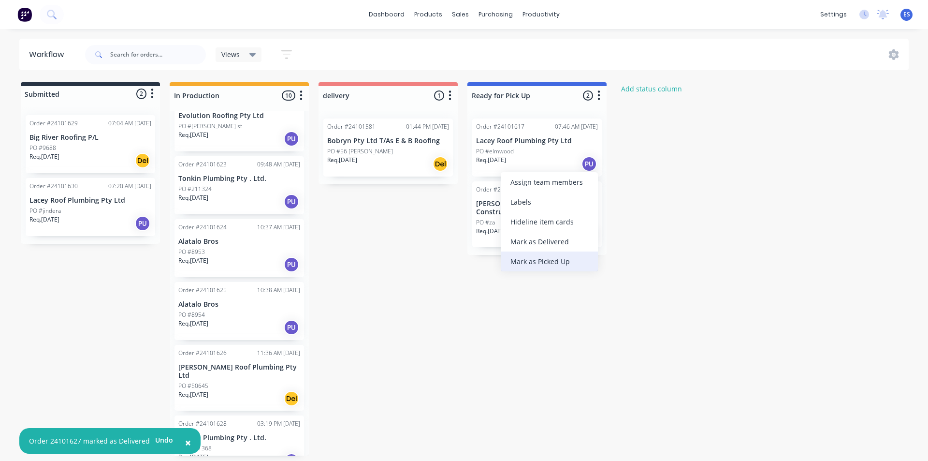
click at [543, 263] on div "Mark as Picked Up" at bounding box center [549, 261] width 97 height 20
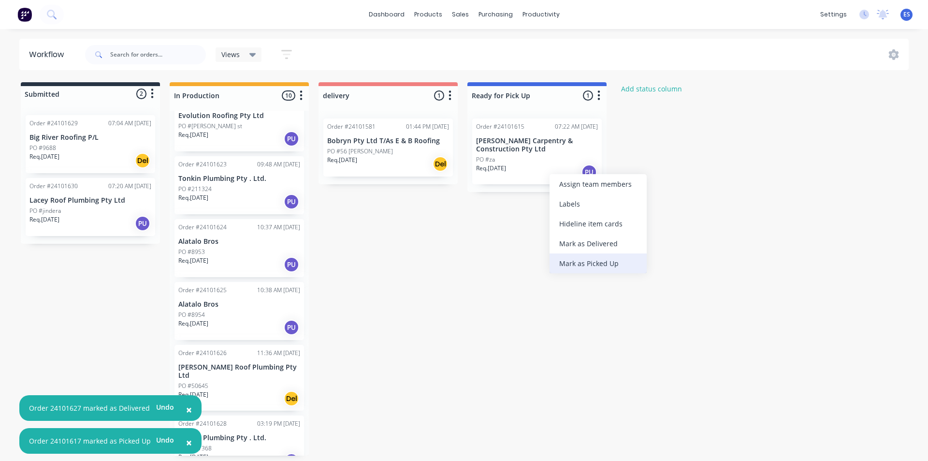
click at [579, 261] on div "Mark as Picked Up" at bounding box center [598, 263] width 97 height 20
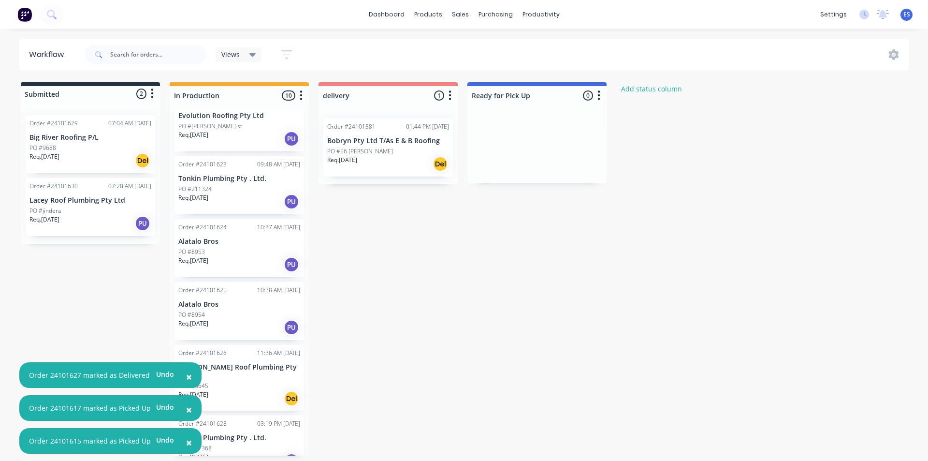
click at [92, 284] on div "Submitted 2 Status colour #273444 hex #273444 Save Cancel Summaries Total order…" at bounding box center [448, 268] width 911 height 373
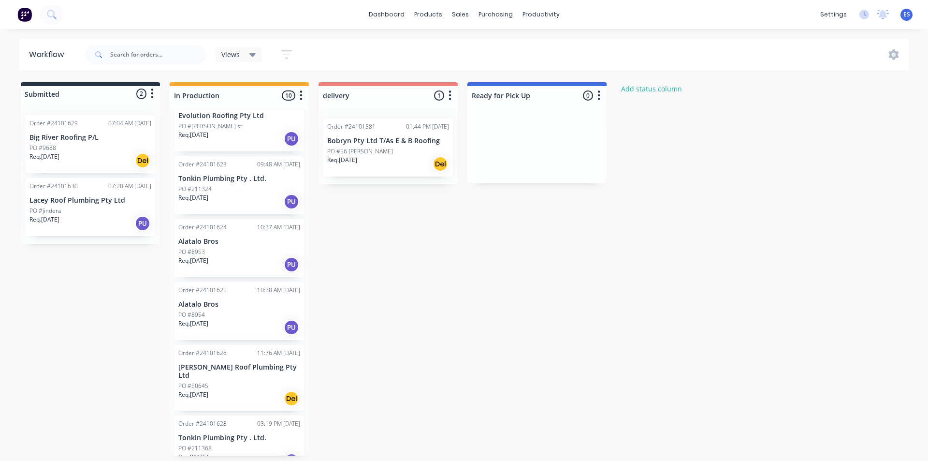
scroll to position [294, 0]
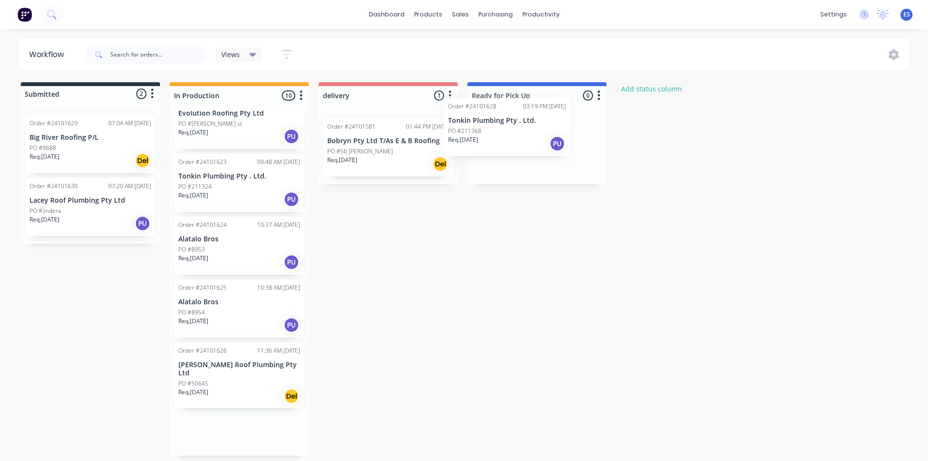
drag, startPoint x: 224, startPoint y: 437, endPoint x: 502, endPoint y: 145, distance: 402.5
click at [502, 145] on div "Submitted 2 Status colour #273444 hex #273444 Save Cancel Summaries Total order…" at bounding box center [448, 268] width 911 height 373
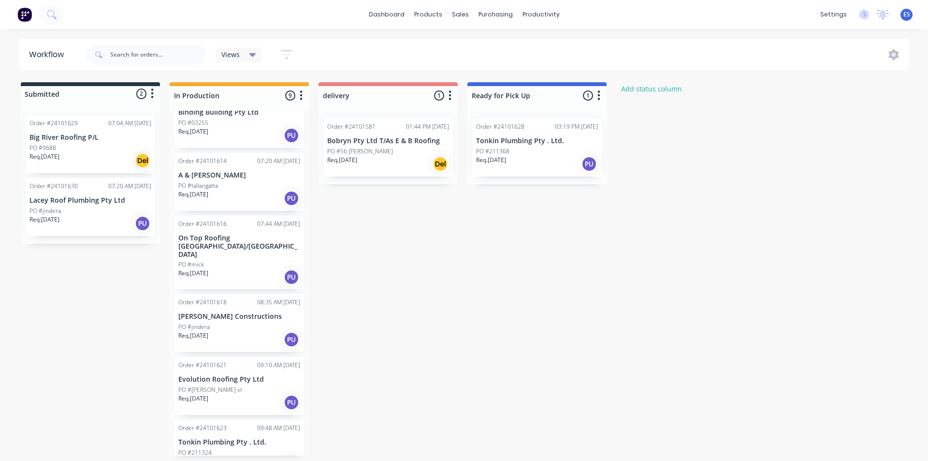
scroll to position [0, 0]
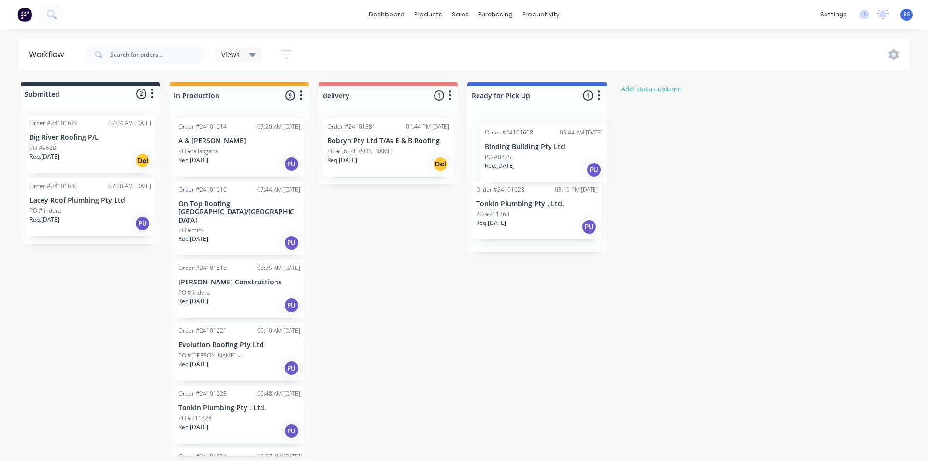
drag, startPoint x: 268, startPoint y: 158, endPoint x: 543, endPoint y: 164, distance: 275.6
click at [543, 164] on div "Submitted 2 Status colour #273444 hex #273444 Save Cancel Summaries Total order…" at bounding box center [448, 268] width 911 height 373
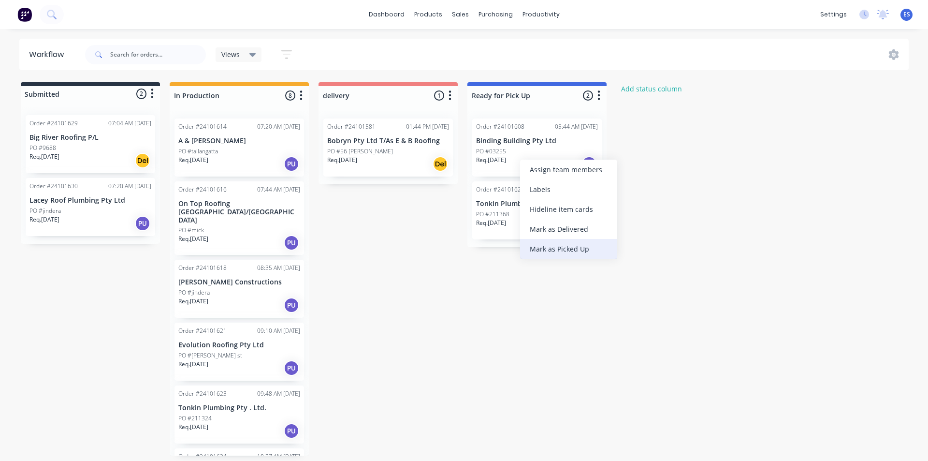
click at [551, 255] on div "Mark as Picked Up" at bounding box center [568, 249] width 97 height 20
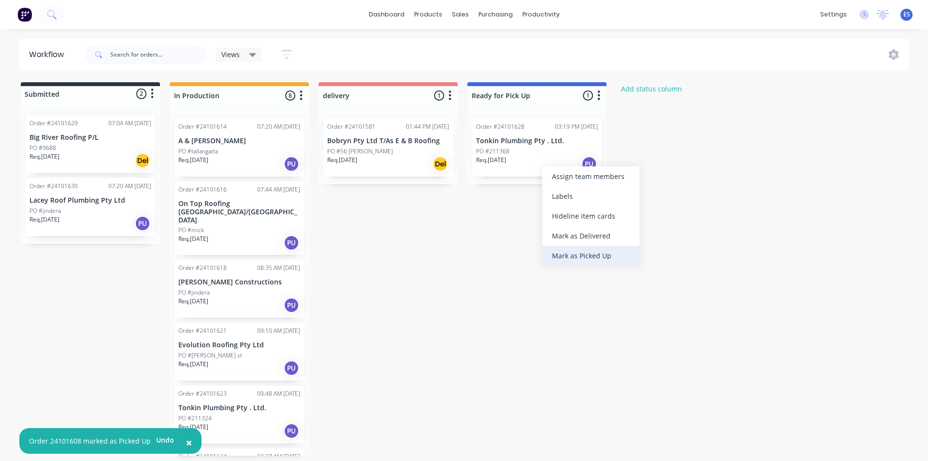
click at [573, 254] on div "Mark as Picked Up" at bounding box center [590, 256] width 97 height 20
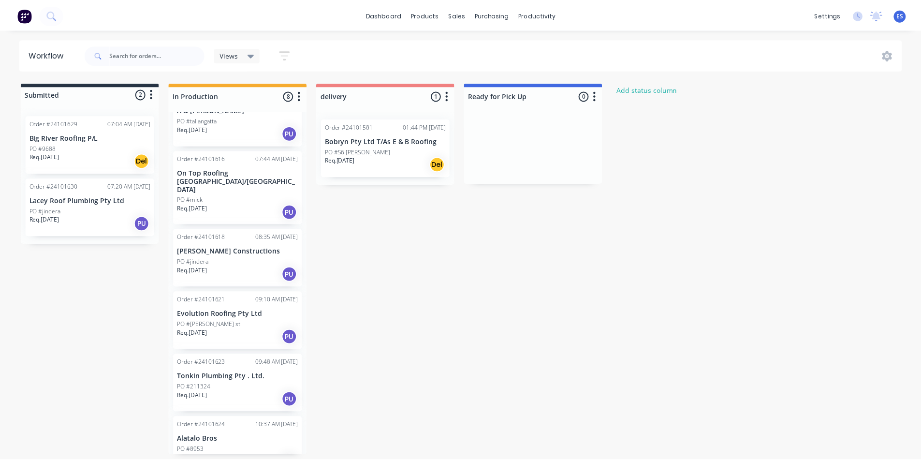
scroll to position [169, 0]
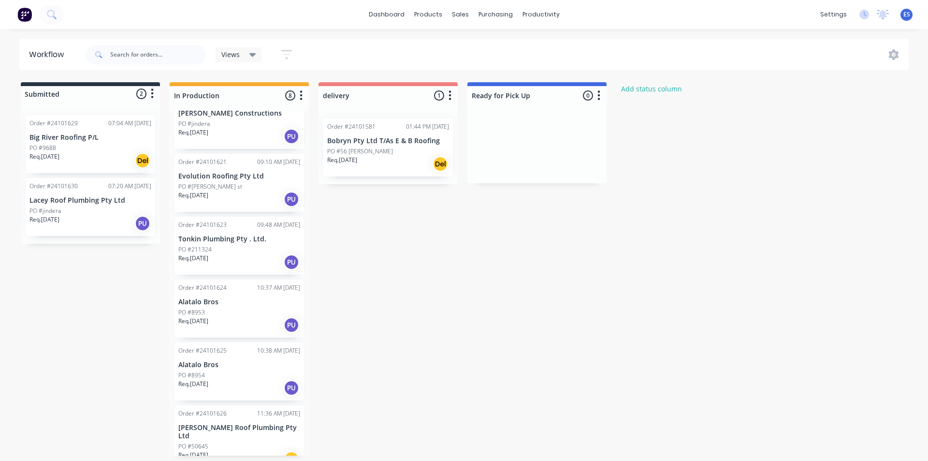
click at [29, 20] on img at bounding box center [24, 14] width 15 height 15
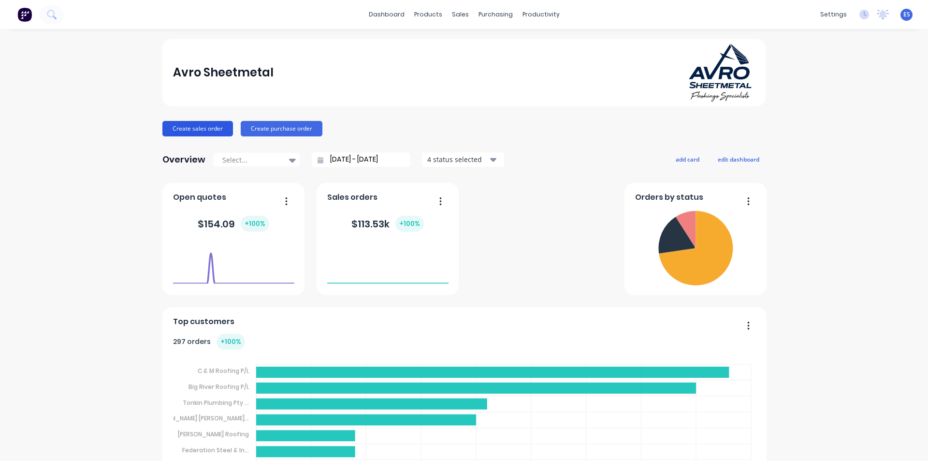
click at [206, 130] on button "Create sales order" at bounding box center [197, 128] width 71 height 15
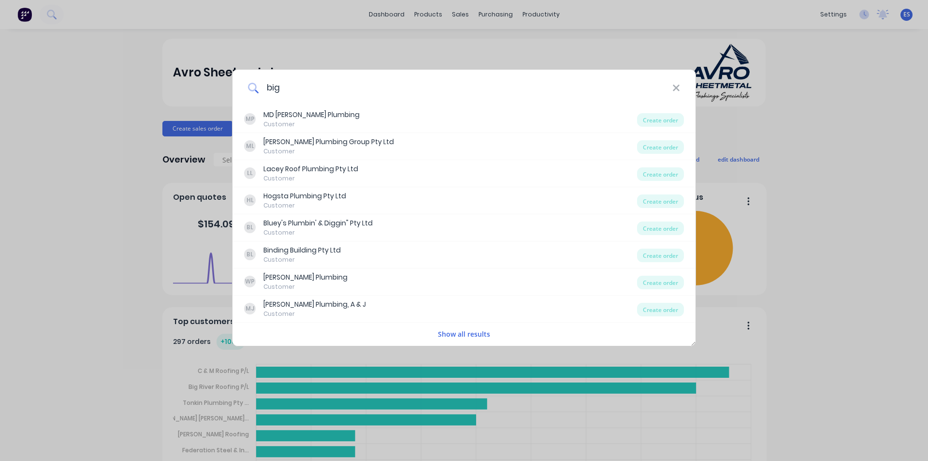
type input "bigr"
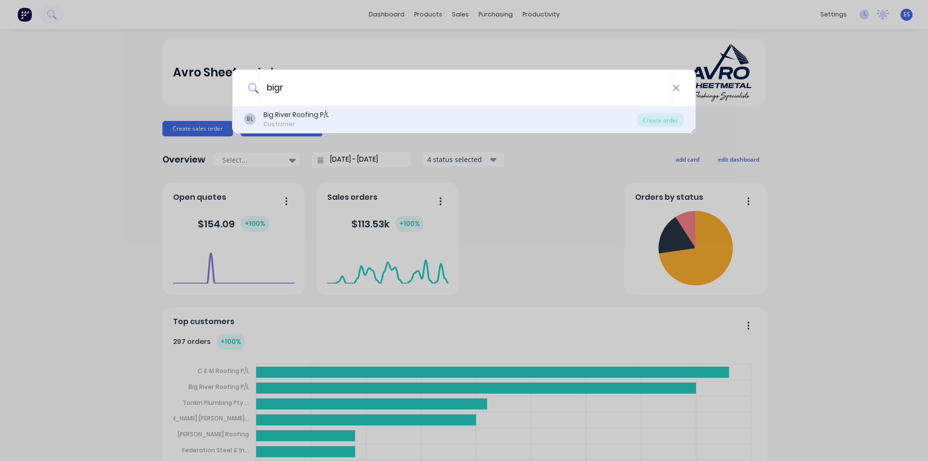
click at [327, 113] on div "Big River Roofing P/L" at bounding box center [296, 115] width 66 height 10
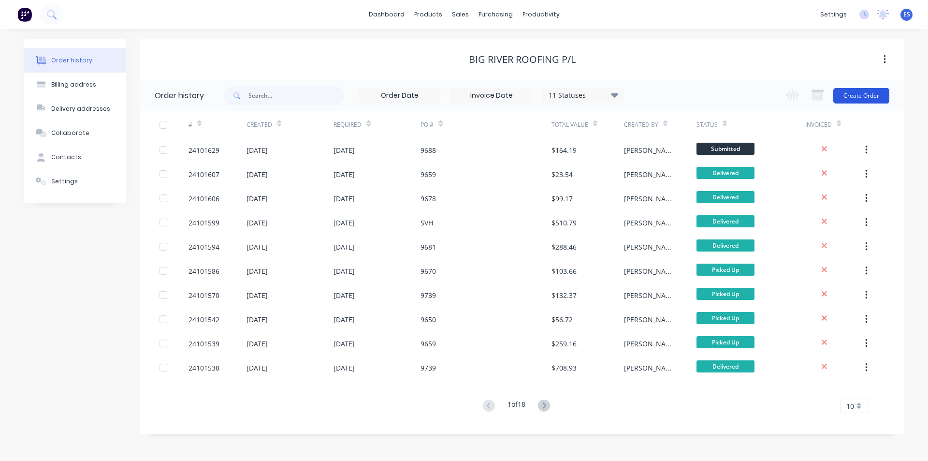
click at [864, 88] on button "Create Order" at bounding box center [862, 95] width 56 height 15
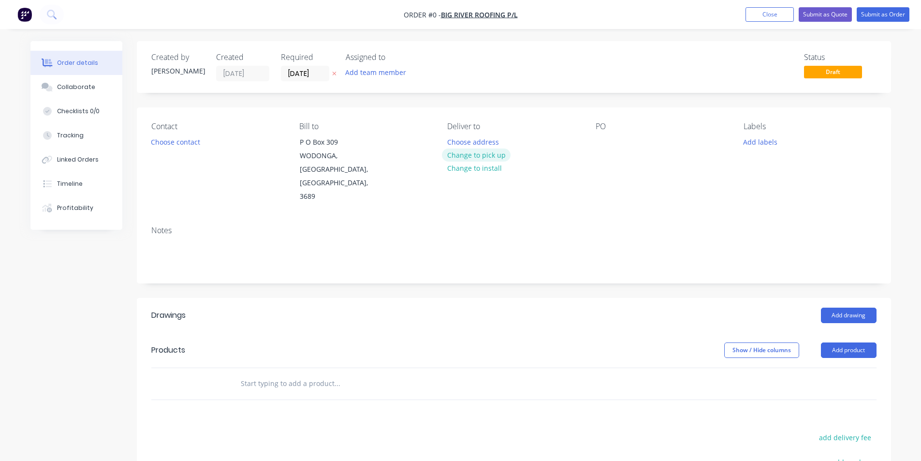
click at [486, 158] on button "Change to pick up" at bounding box center [476, 154] width 69 height 13
click at [183, 143] on button "Choose contact" at bounding box center [175, 141] width 59 height 13
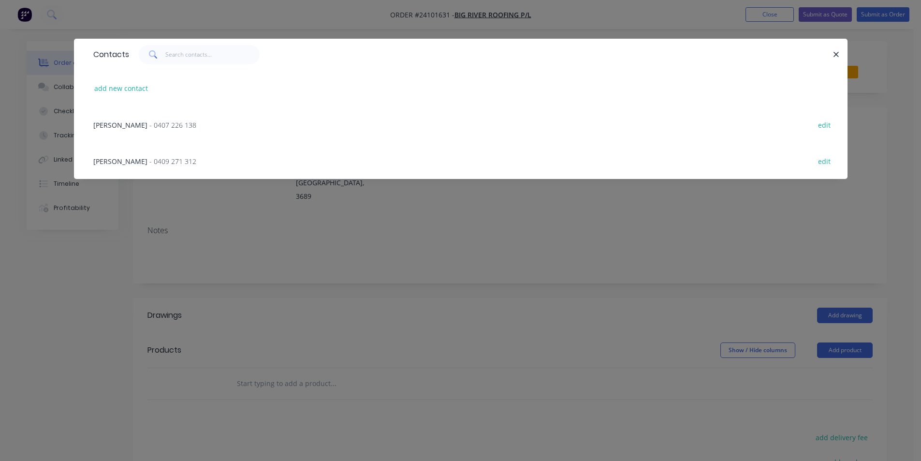
click at [149, 127] on span "- 0407 226 138" at bounding box center [172, 124] width 47 height 9
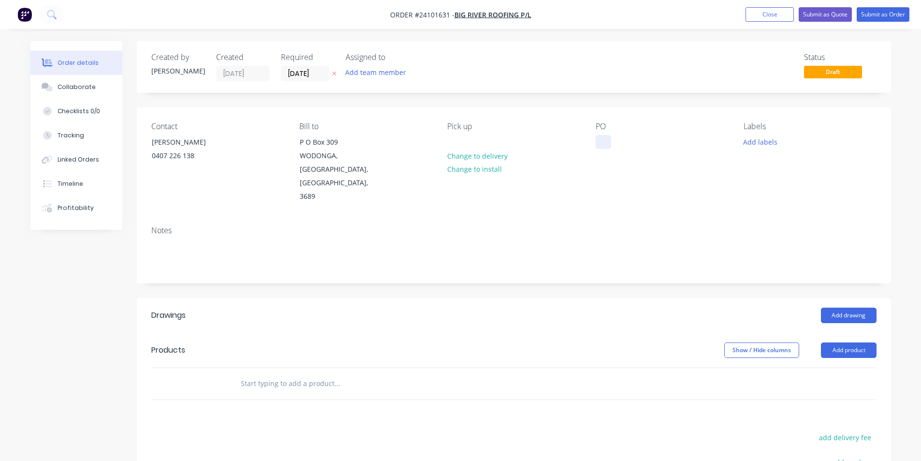
click at [602, 146] on div at bounding box center [603, 142] width 15 height 14
click at [844, 307] on button "Add drawing" at bounding box center [849, 314] width 56 height 15
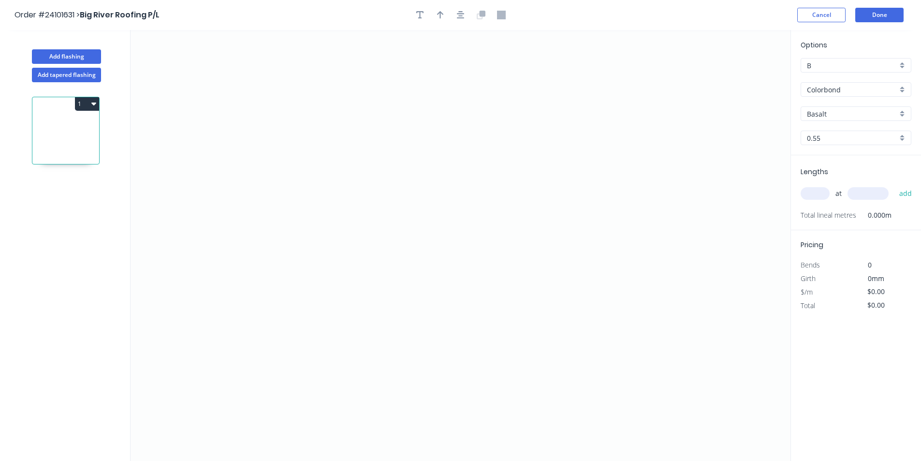
click at [841, 90] on input "Colorbond" at bounding box center [852, 90] width 90 height 10
click at [836, 145] on div "Galvanised" at bounding box center [856, 141] width 110 height 17
type input "Galvanised"
click at [330, 201] on icon "0" at bounding box center [461, 245] width 660 height 431
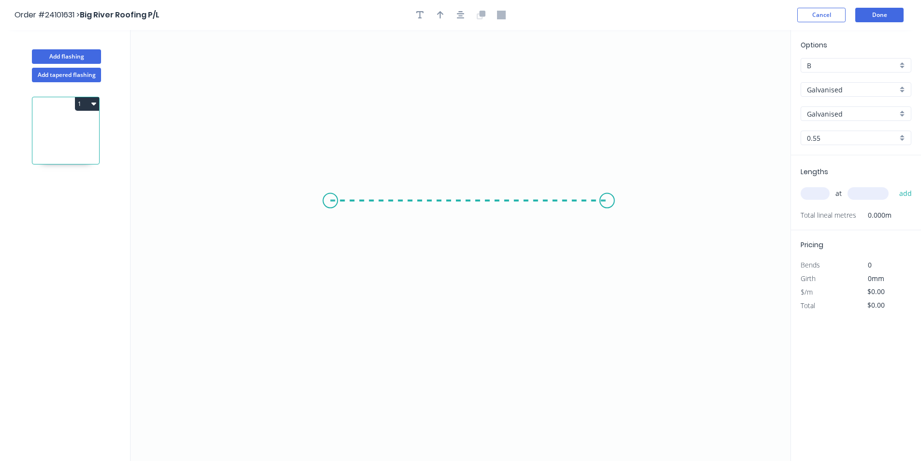
click at [607, 191] on icon "0" at bounding box center [461, 245] width 660 height 431
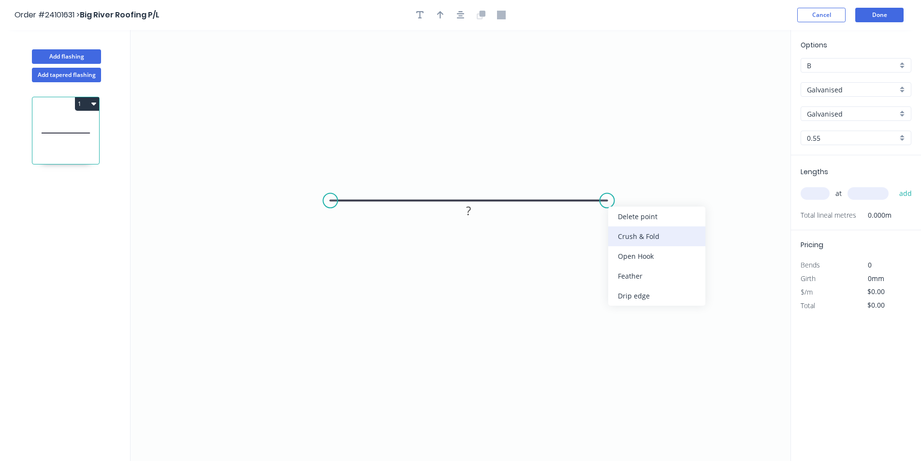
click at [628, 239] on div "Crush & Fold" at bounding box center [656, 236] width 97 height 20
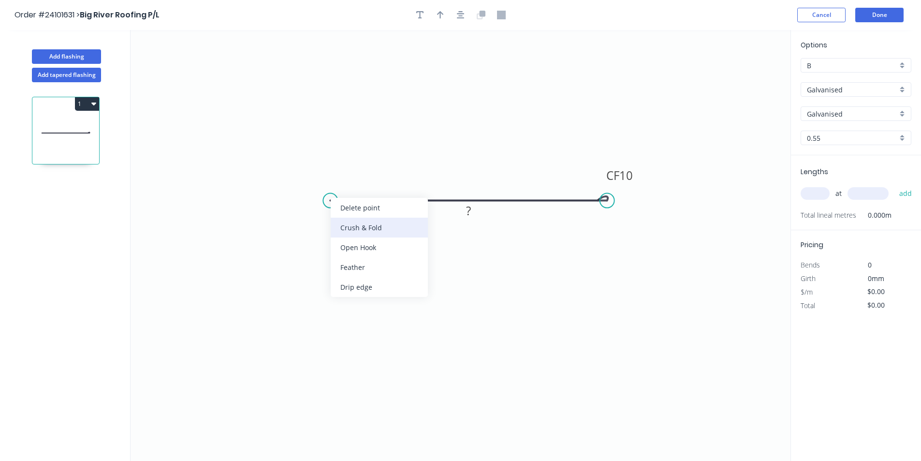
click at [371, 234] on div "Crush & Fold" at bounding box center [379, 228] width 97 height 20
click at [349, 232] on div "Flip bend" at bounding box center [378, 236] width 97 height 20
click at [354, 218] on tspan "10" at bounding box center [350, 216] width 14 height 16
click at [622, 177] on tspan "10" at bounding box center [626, 175] width 14 height 16
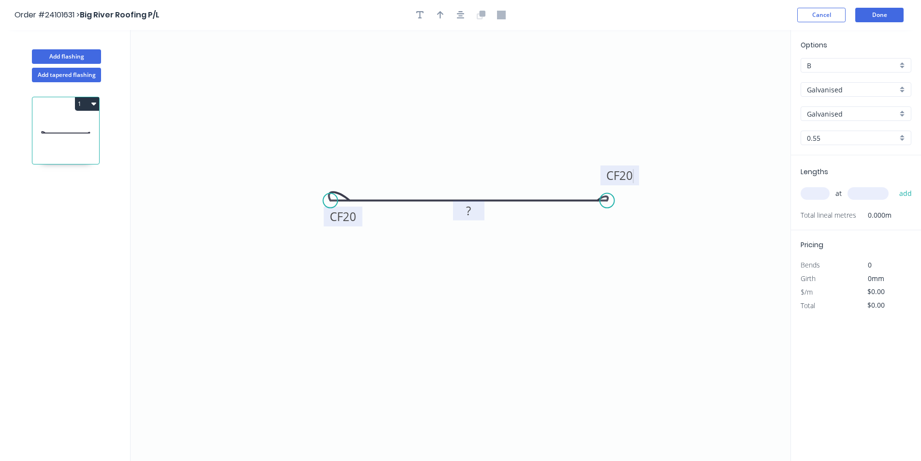
click at [483, 216] on rect at bounding box center [468, 211] width 31 height 20
click at [465, 214] on rect at bounding box center [468, 212] width 19 height 14
click at [807, 191] on input "text" at bounding box center [815, 193] width 29 height 13
type input "$16.09"
type input "16"
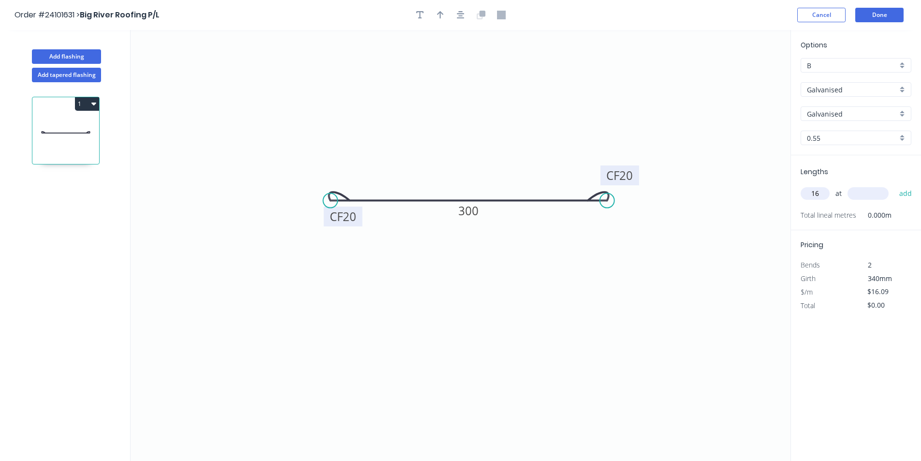
click at [873, 191] on input "text" at bounding box center [868, 193] width 41 height 13
type input "4000"
click at [894, 185] on button "add" at bounding box center [905, 193] width 23 height 16
type input "$1,029.76"
click at [880, 14] on button "Done" at bounding box center [879, 15] width 48 height 15
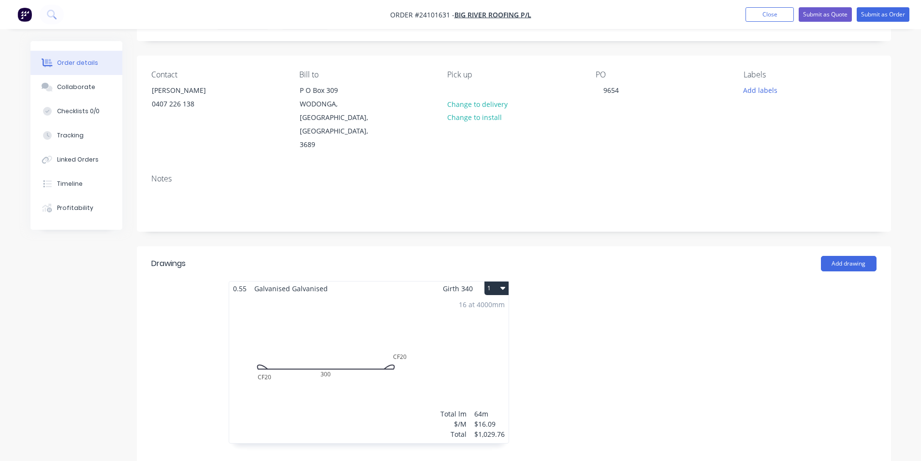
scroll to position [41, 0]
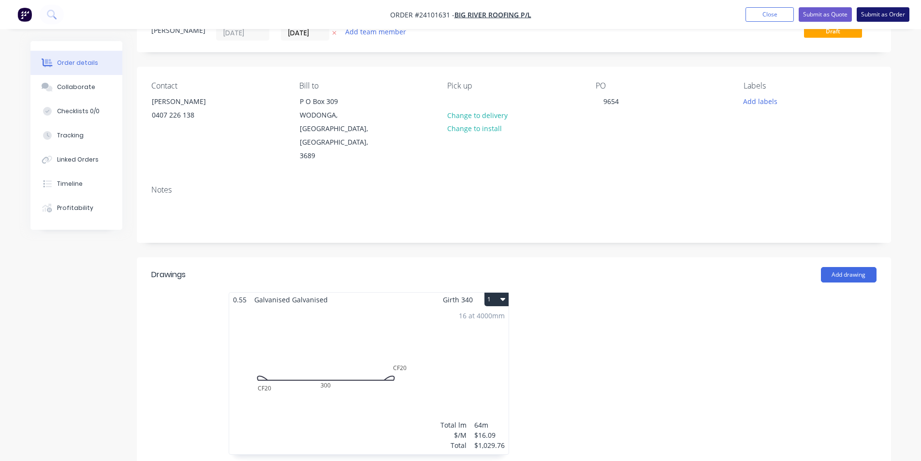
click at [874, 13] on button "Submit as Order" at bounding box center [883, 14] width 53 height 15
